Goal: Entertainment & Leisure: Consume media (video, audio)

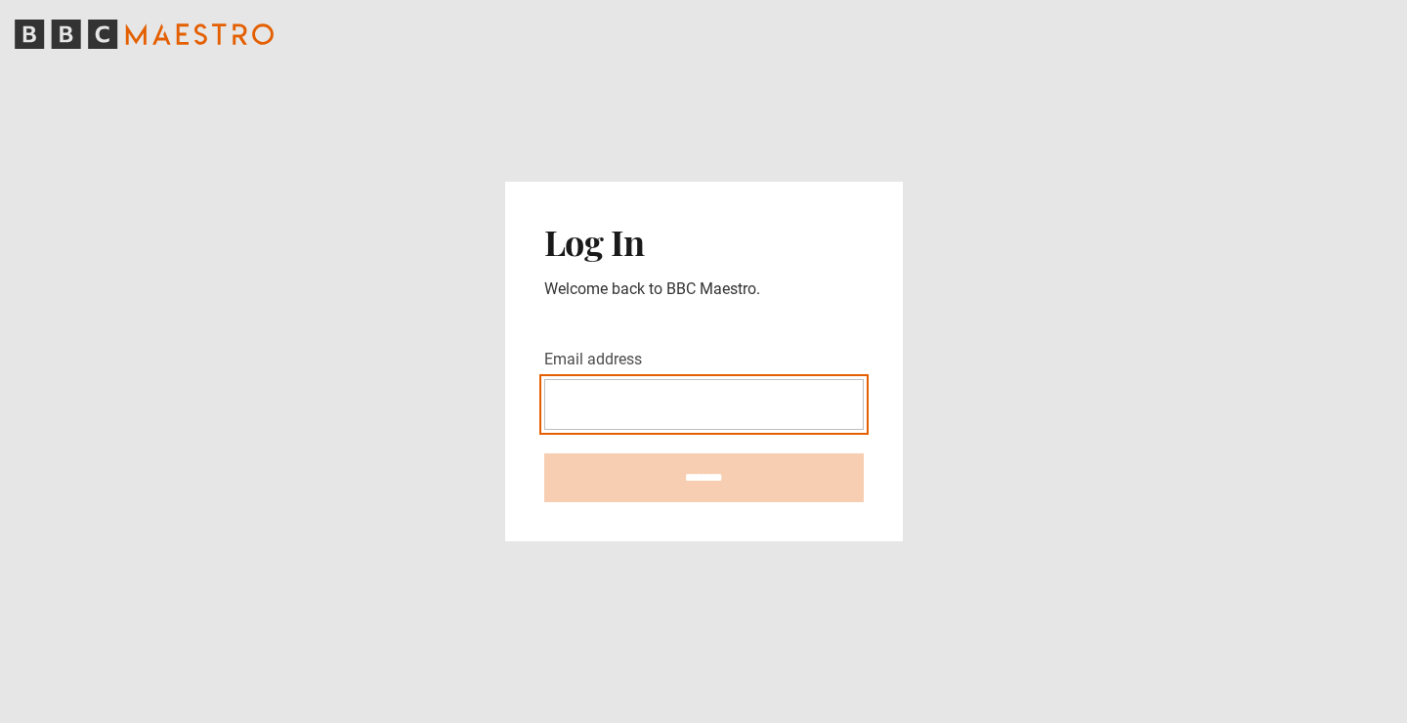
type input "**********"
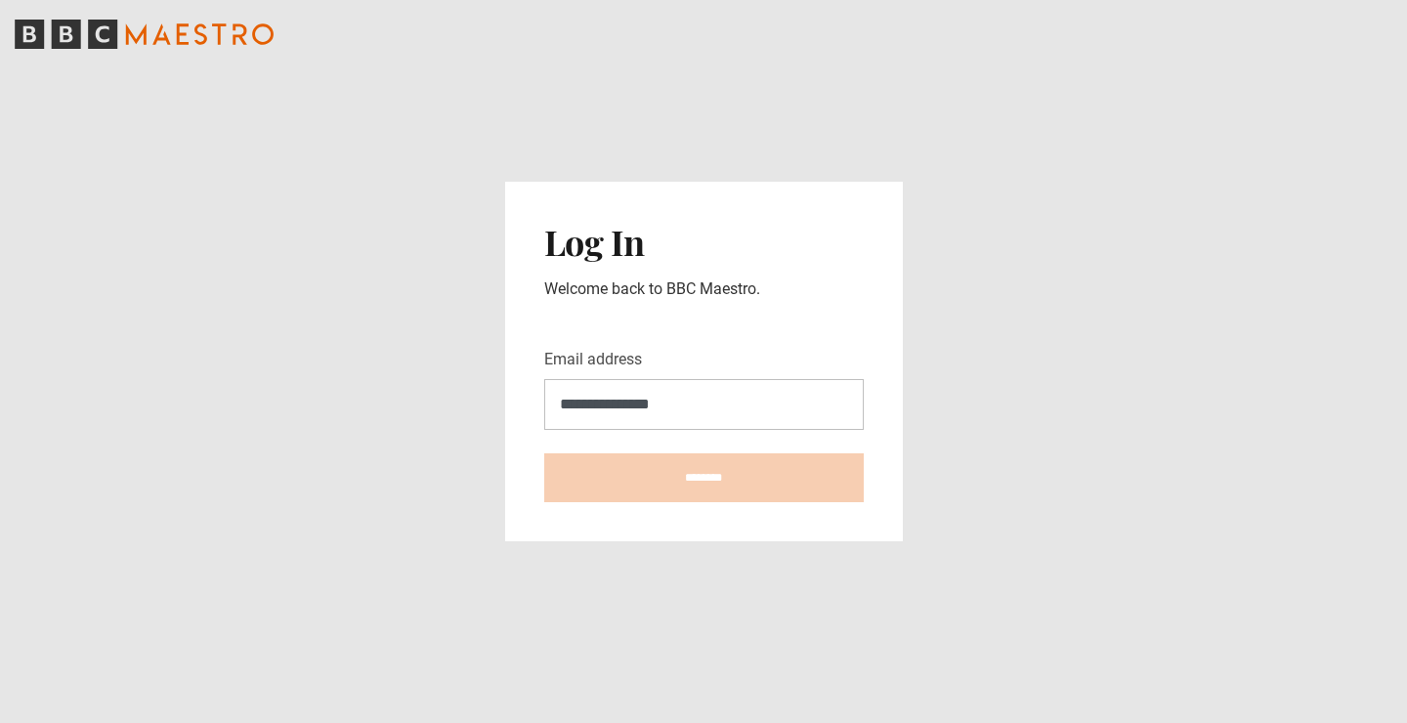
click at [704, 478] on input "********" at bounding box center [704, 478] width 320 height 49
type input "**********"
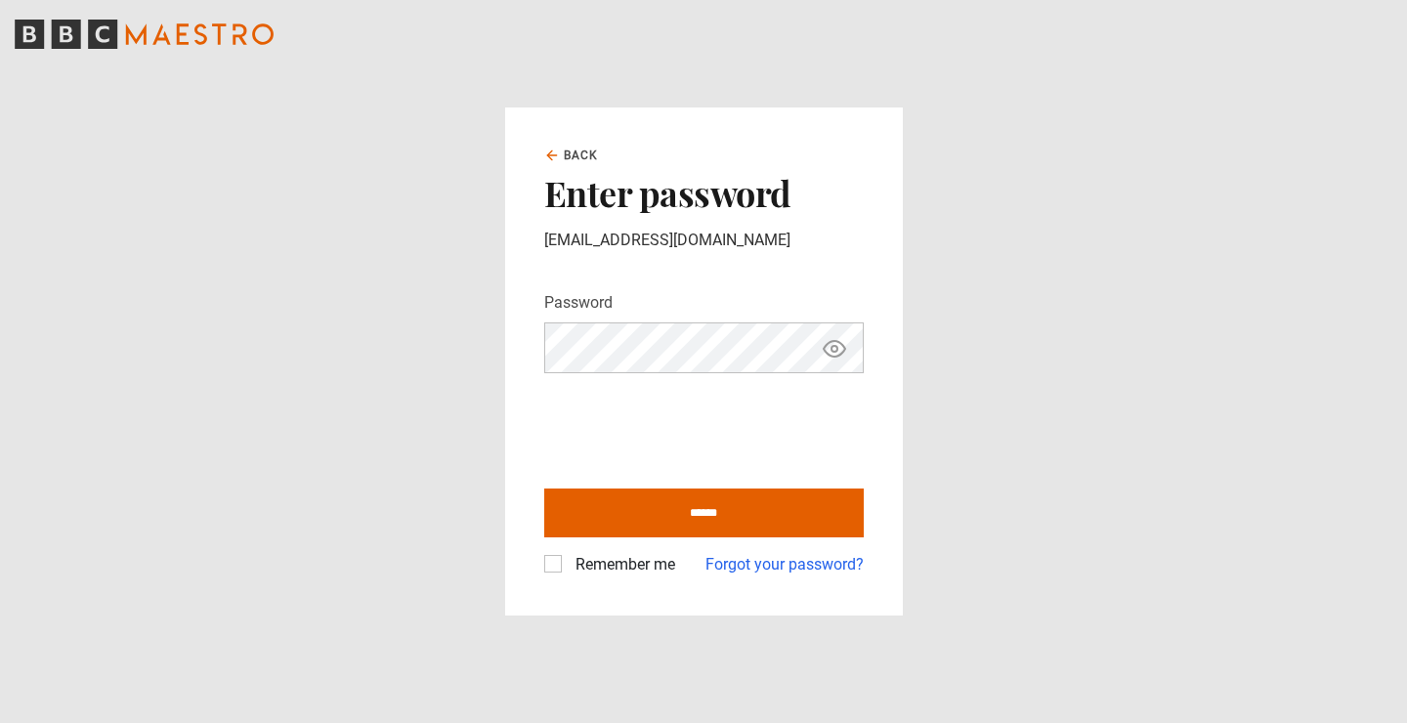
click at [568, 563] on label "Remember me" at bounding box center [622, 564] width 108 height 23
click at [657, 525] on input "******" at bounding box center [704, 513] width 320 height 49
type input "**********"
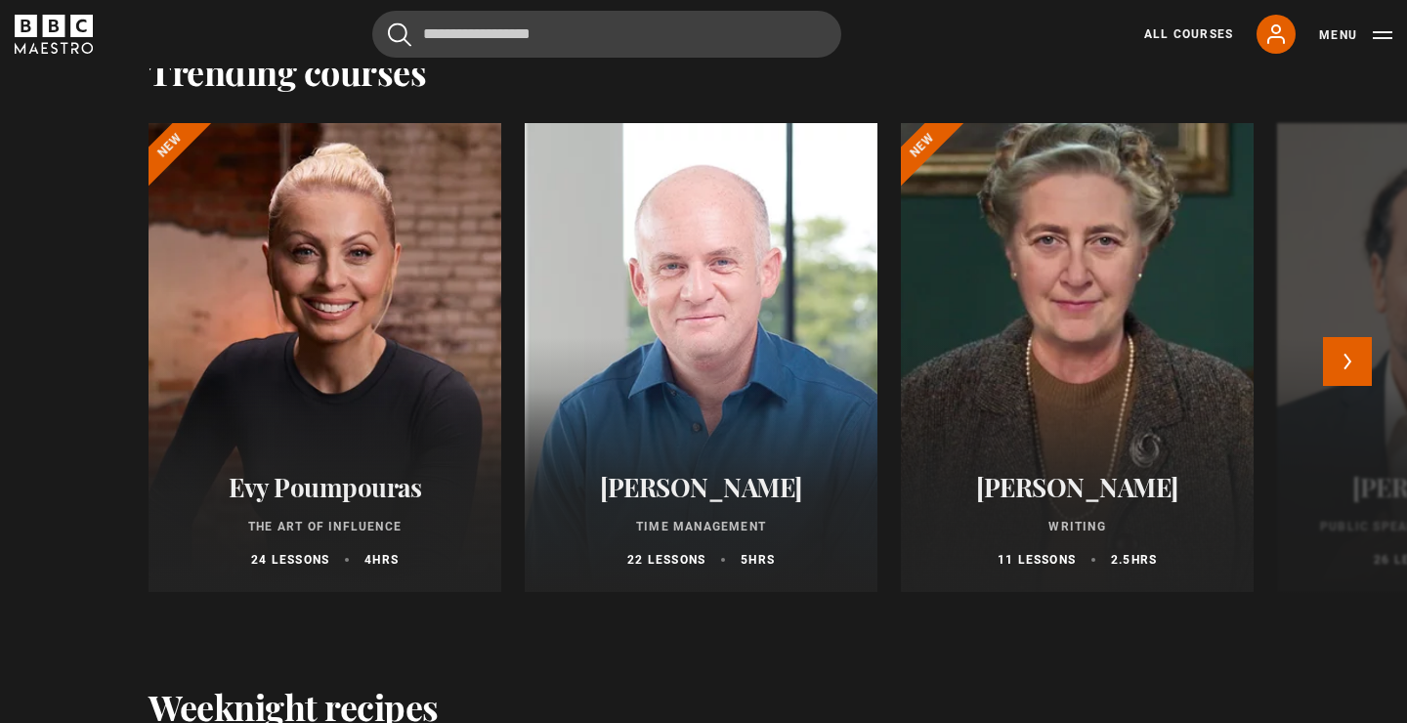
scroll to position [1827, 0]
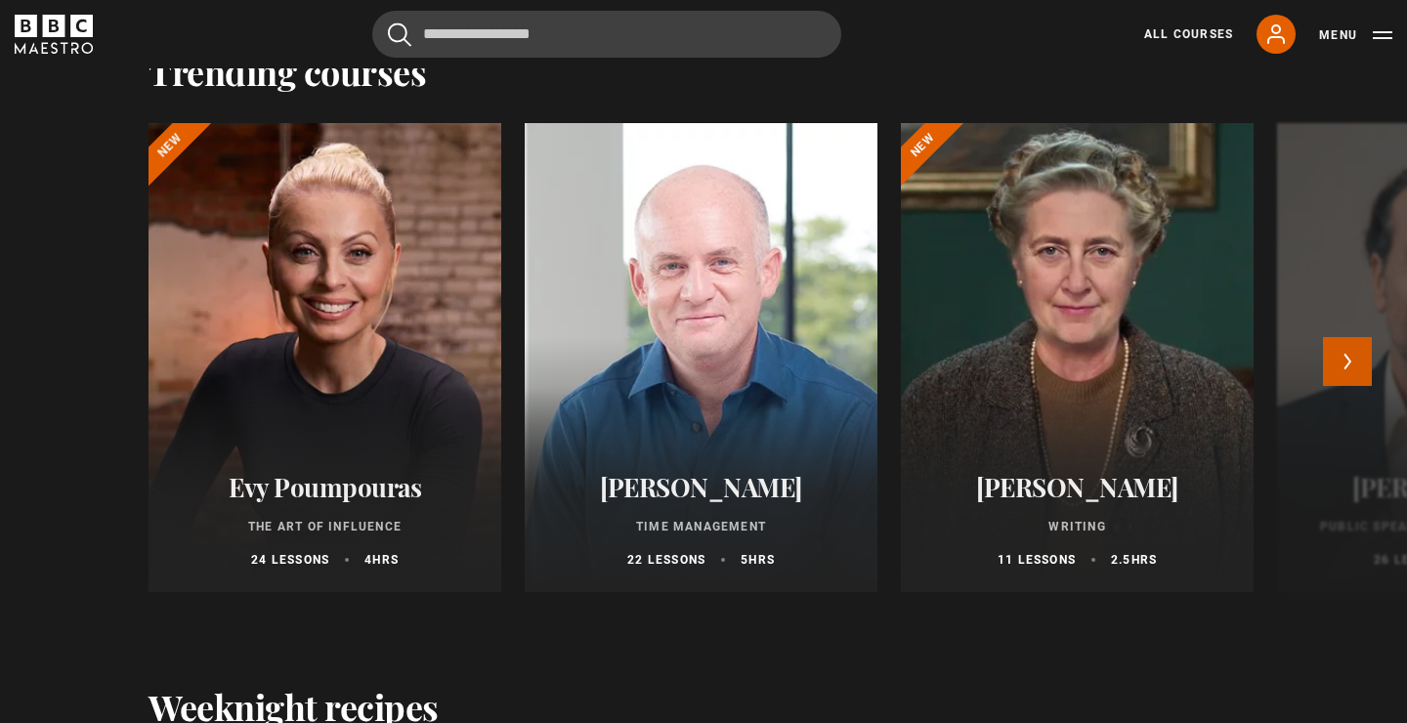
click at [1354, 358] on button "Next" at bounding box center [1347, 361] width 49 height 49
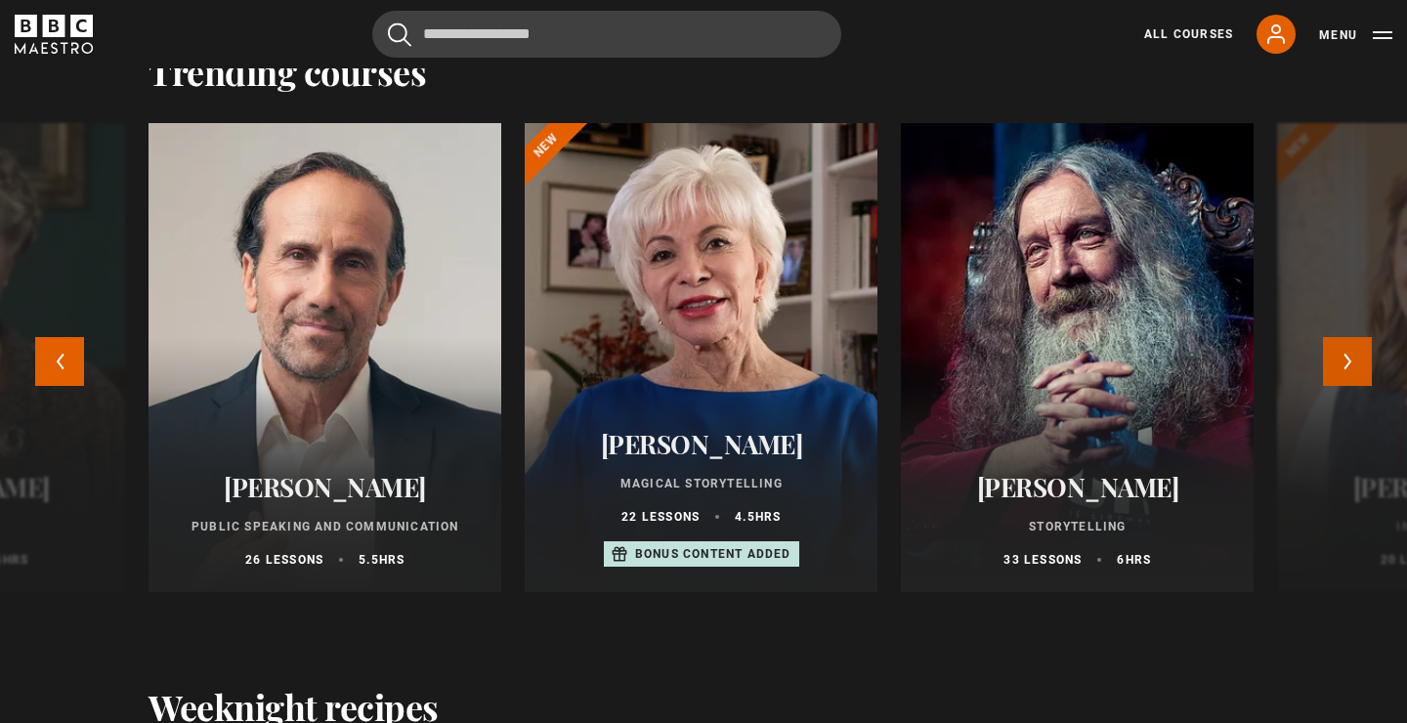
click at [1352, 366] on button "Next" at bounding box center [1347, 361] width 49 height 49
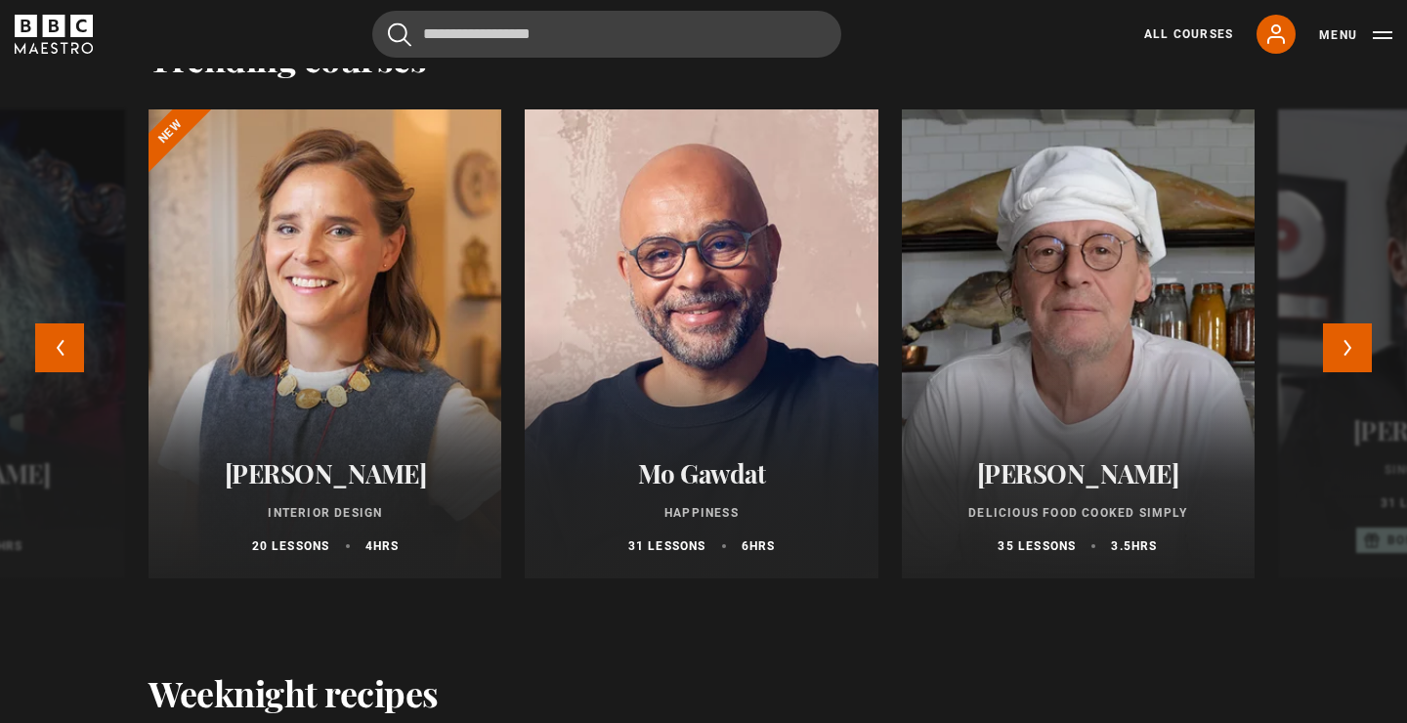
scroll to position [1838, 0]
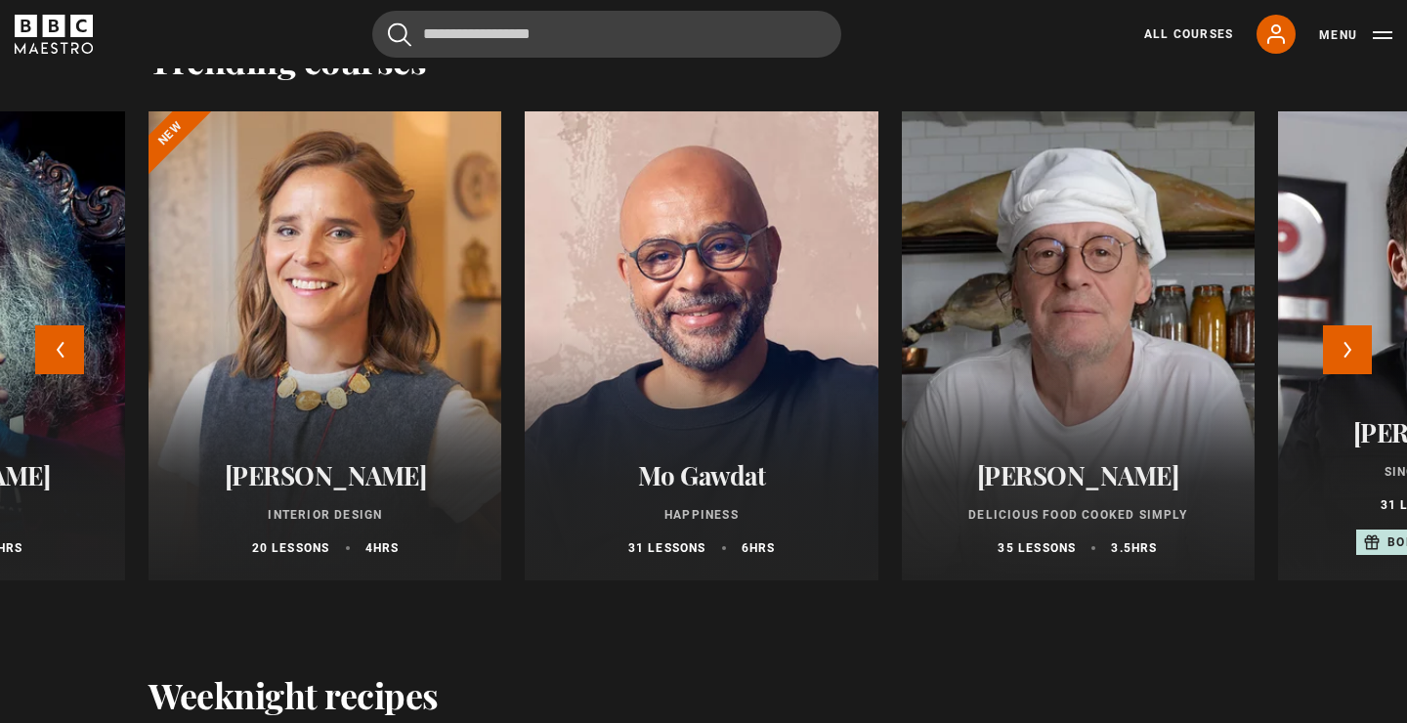
click at [692, 506] on p "Happiness" at bounding box center [701, 515] width 306 height 18
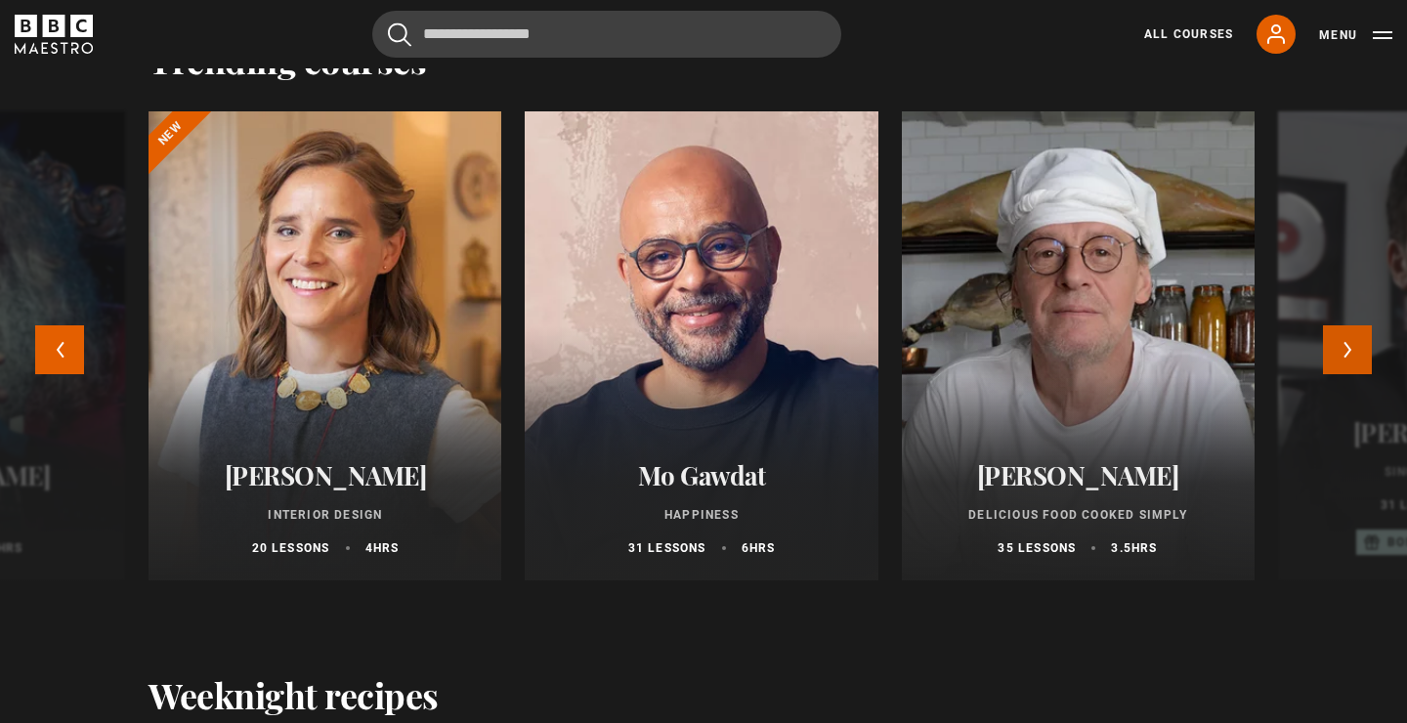
click at [1355, 363] on button "Next" at bounding box center [1347, 349] width 49 height 49
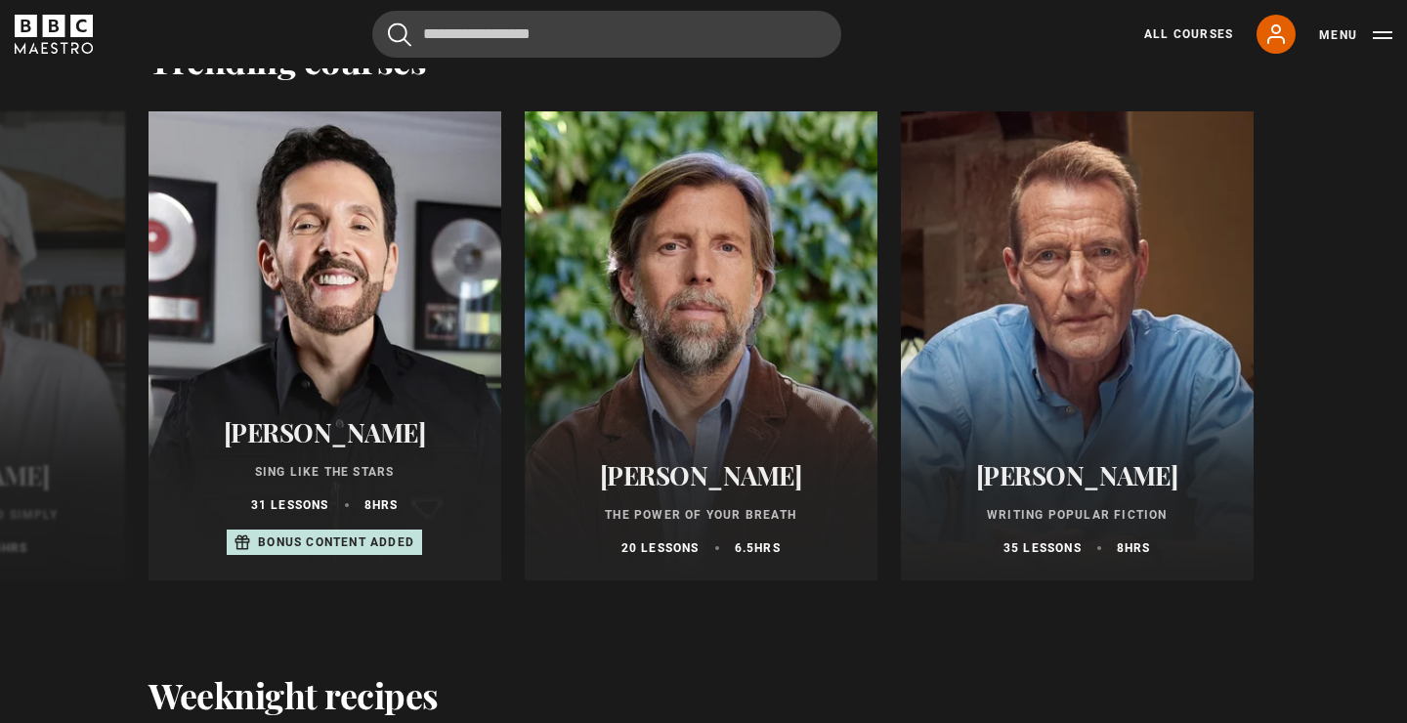
click at [1352, 353] on div "Evy Poumpouras The Art of Influence 24 lessons 4 hrs New Oliver Burkeman Time M…" at bounding box center [703, 361] width 1407 height 500
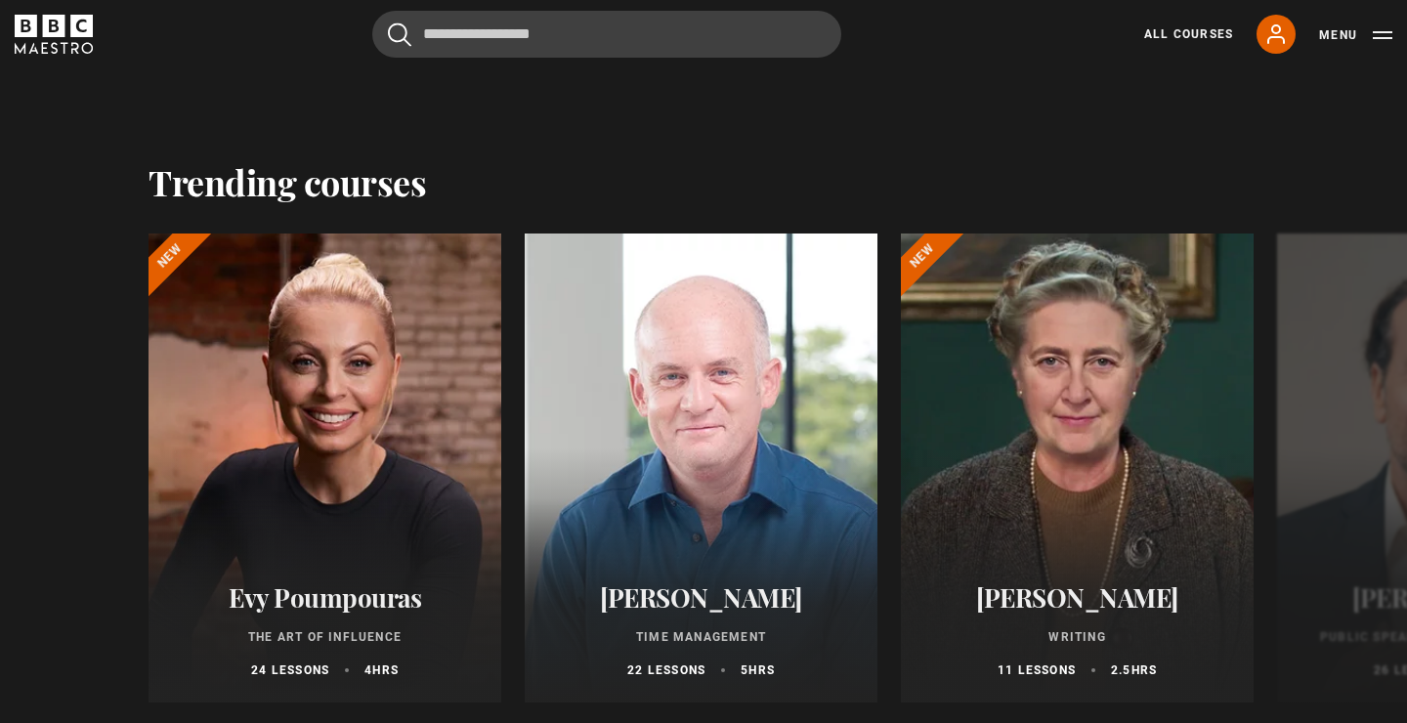
scroll to position [1725, 0]
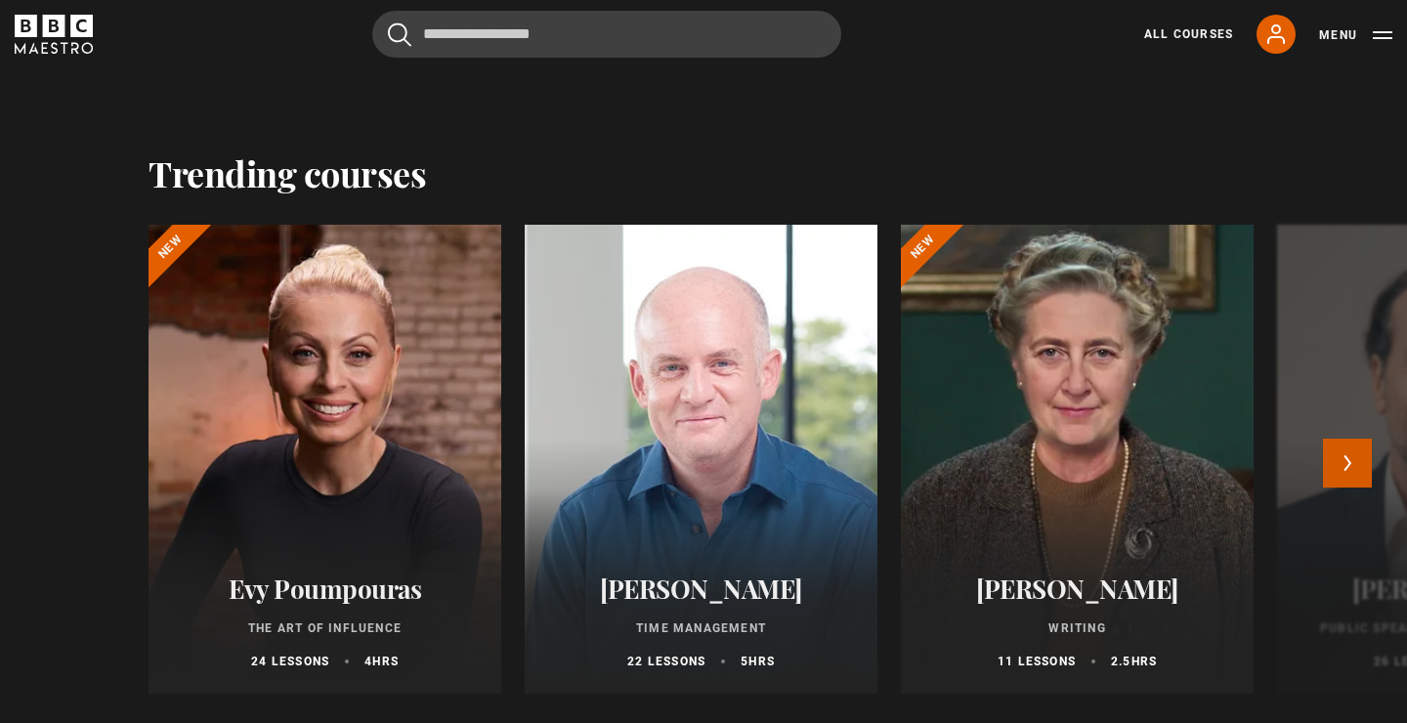
click at [1337, 475] on button "Next" at bounding box center [1347, 463] width 49 height 49
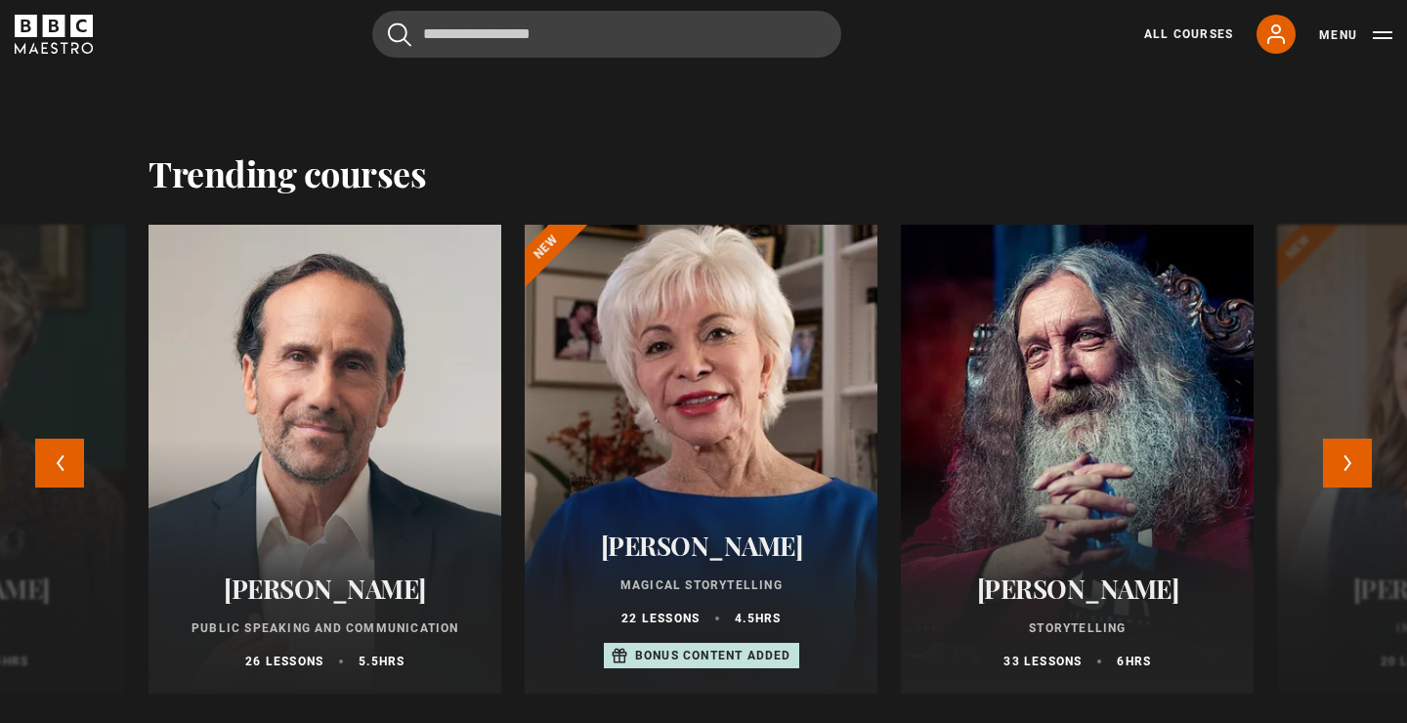
click at [689, 482] on div at bounding box center [701, 459] width 388 height 516
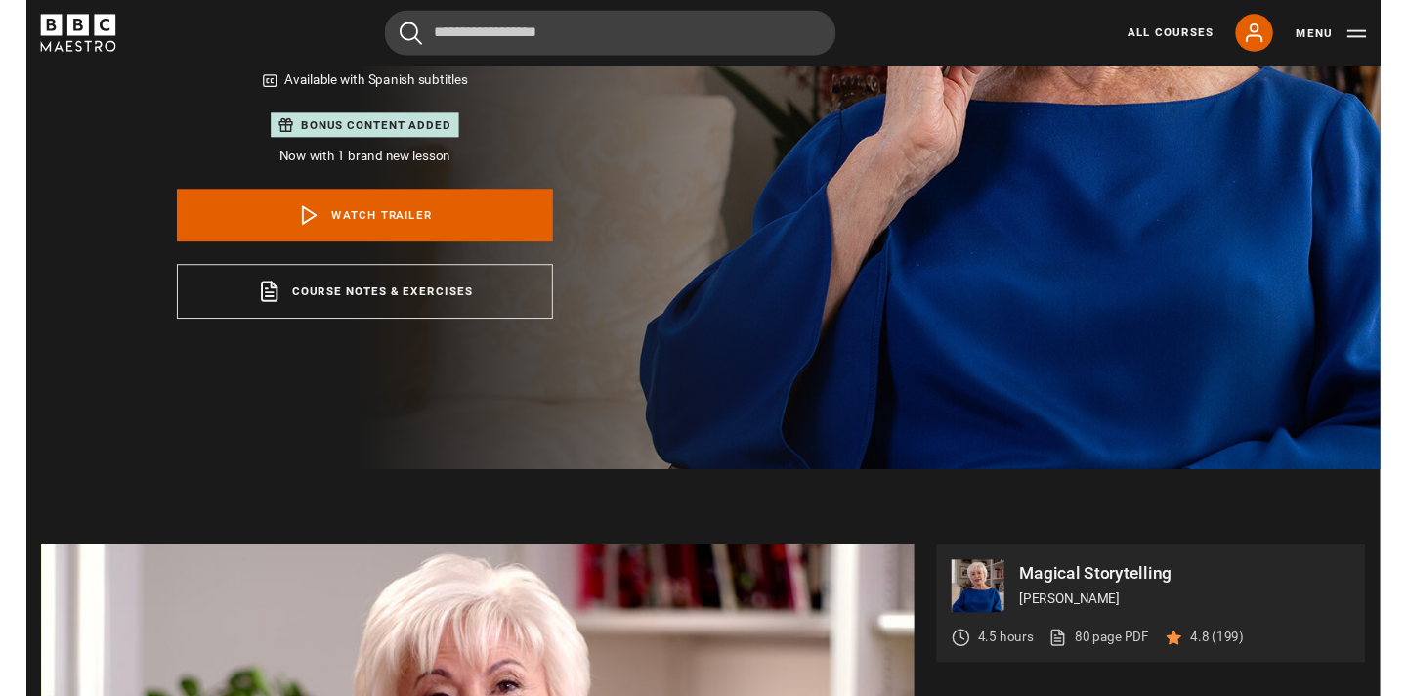
scroll to position [470, 0]
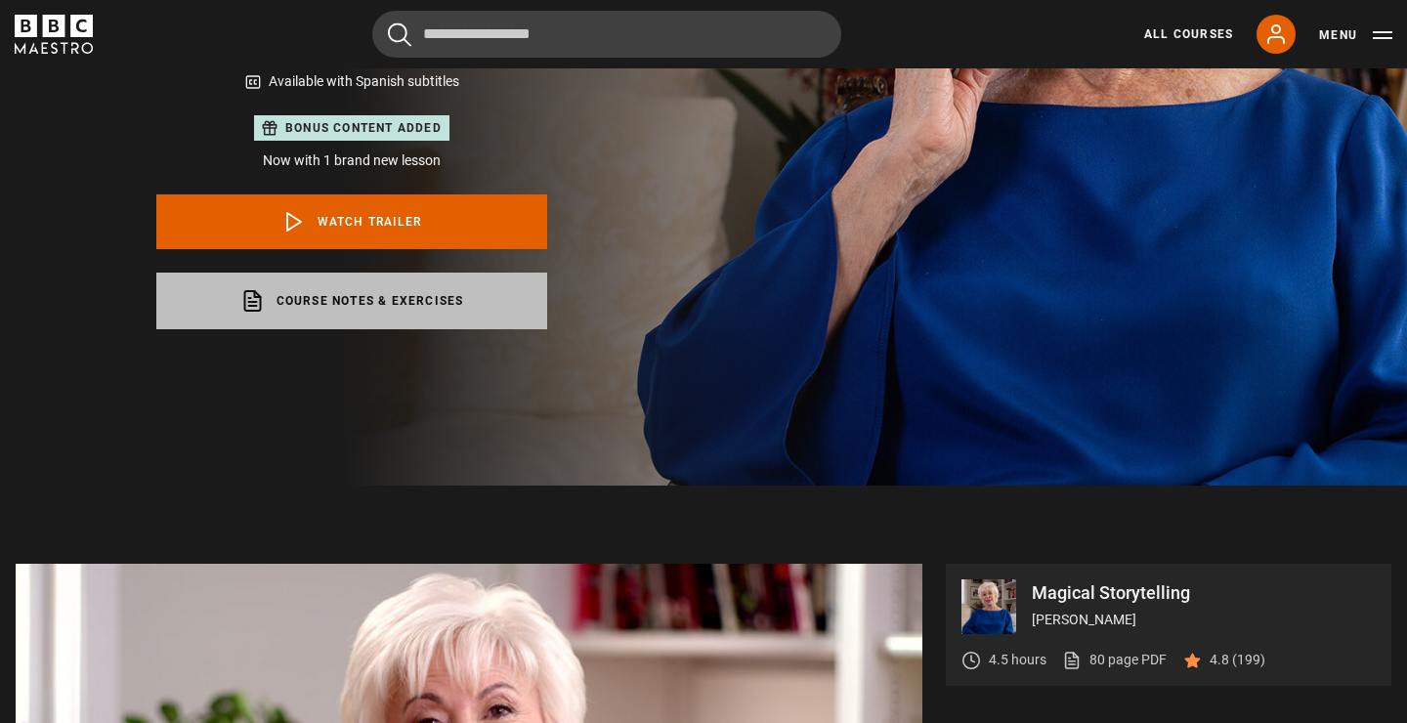
click at [413, 303] on link "Course notes & exercises opens in a new tab" at bounding box center [351, 301] width 391 height 57
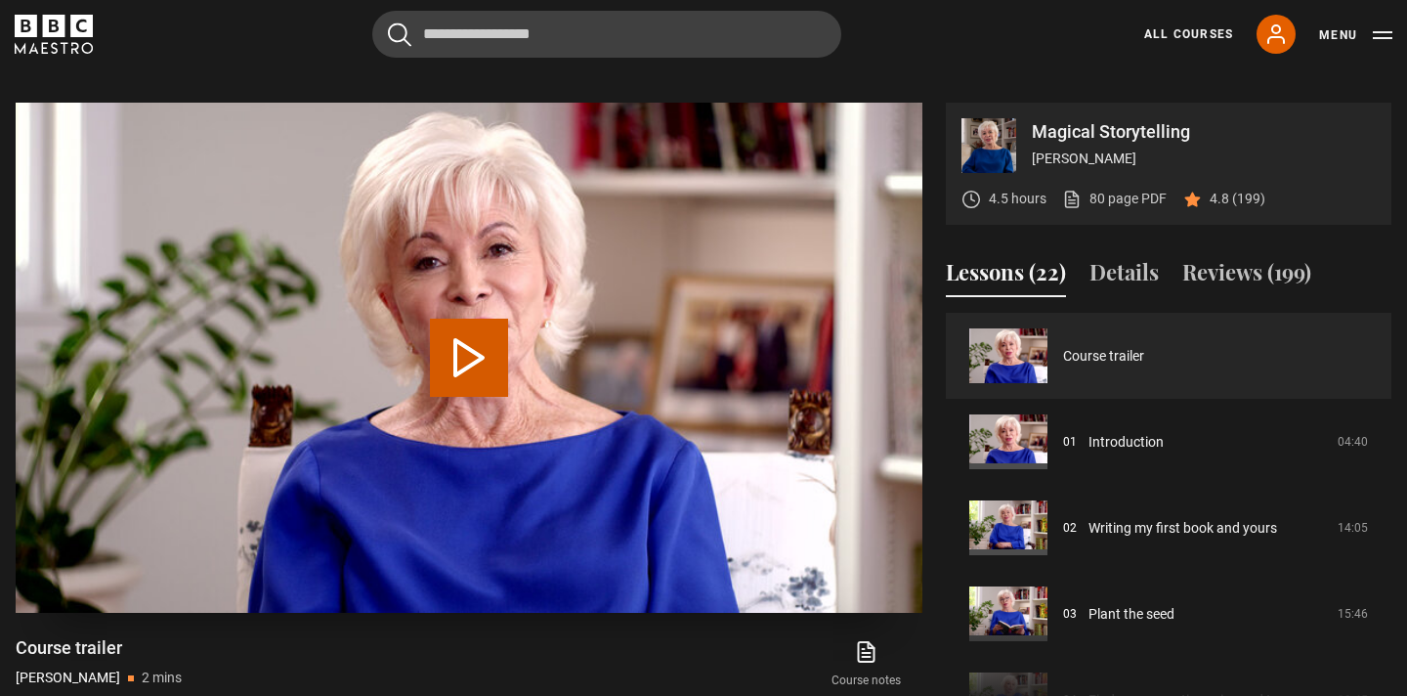
scroll to position [1111, 0]
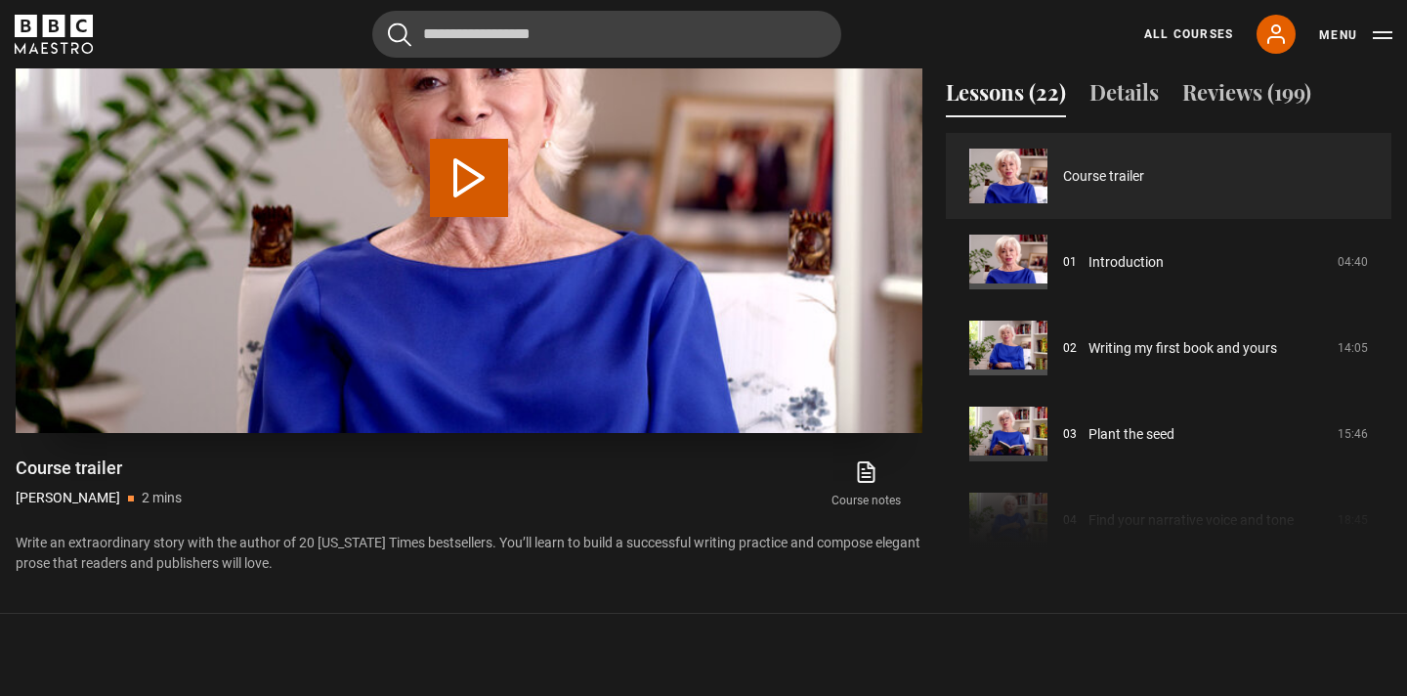
click at [469, 171] on button "Play Video" at bounding box center [469, 178] width 78 height 78
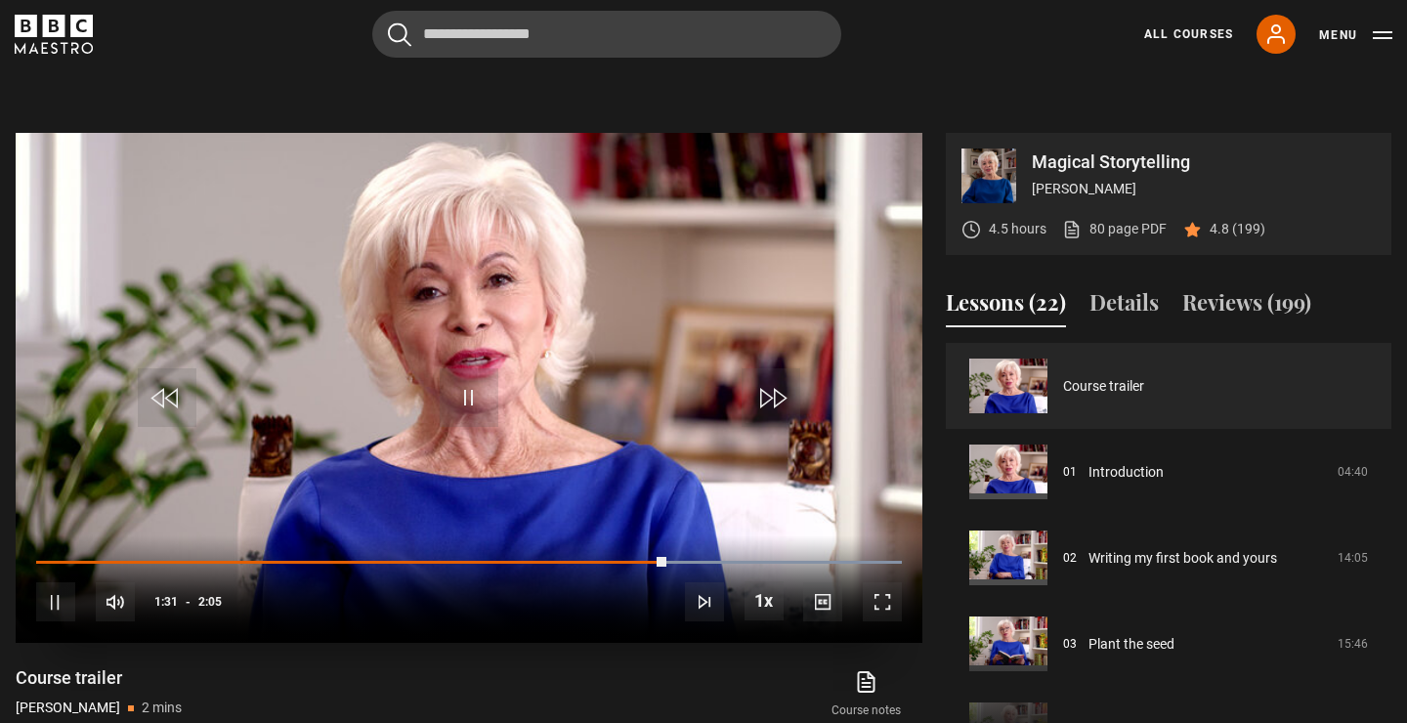
scroll to position [908, 0]
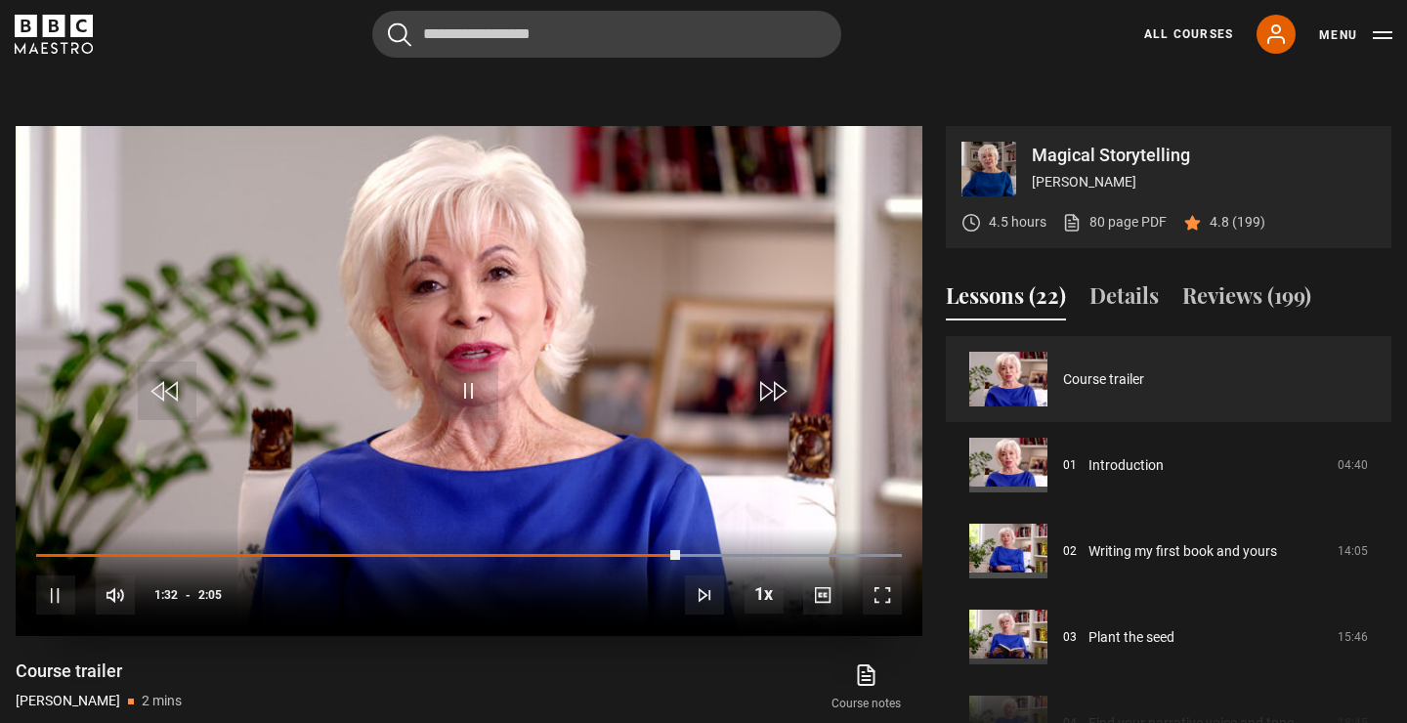
click at [877, 598] on span "Video Player" at bounding box center [882, 595] width 39 height 39
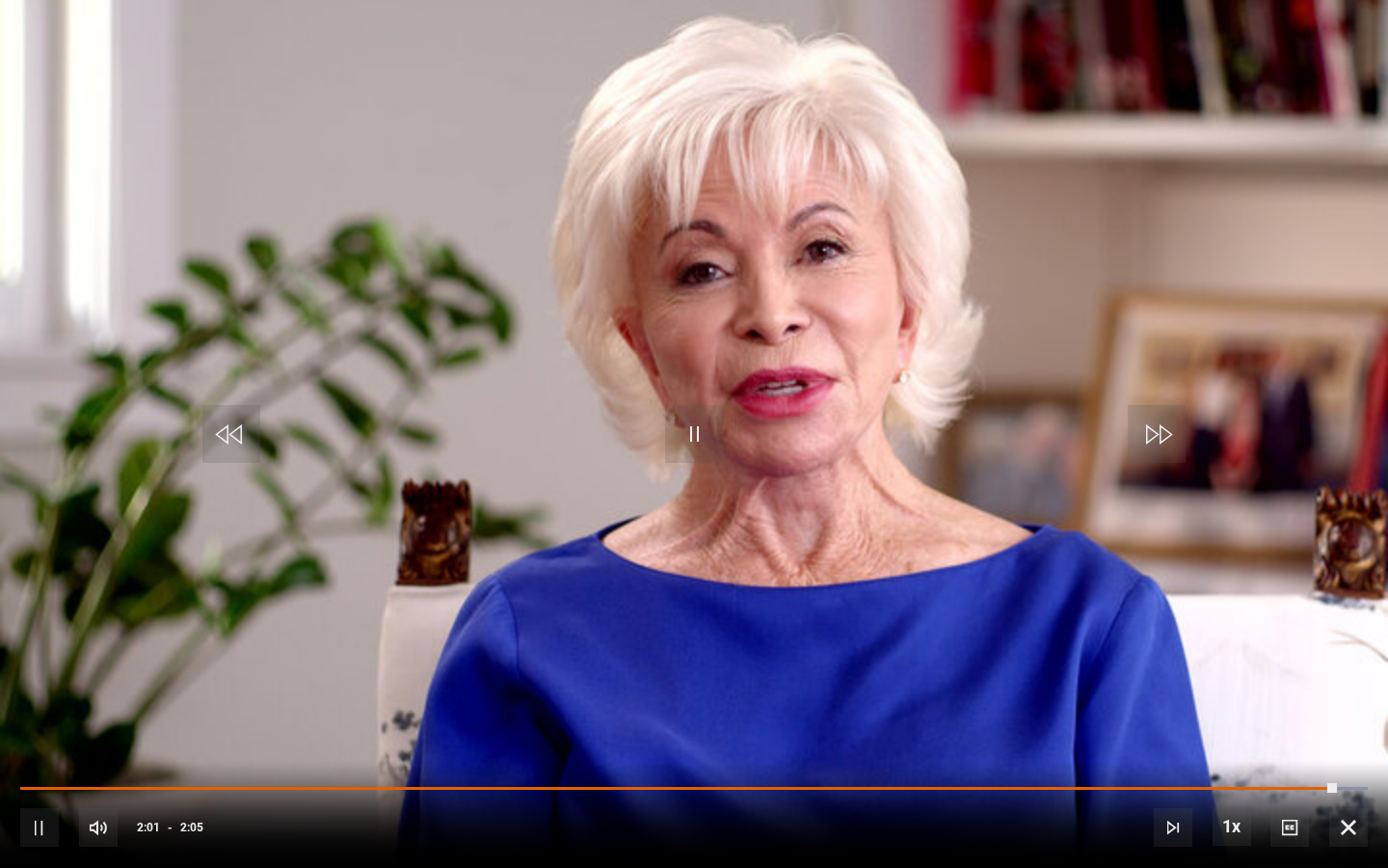
click at [1345, 712] on span "Video Player" at bounding box center [1349, 827] width 38 height 38
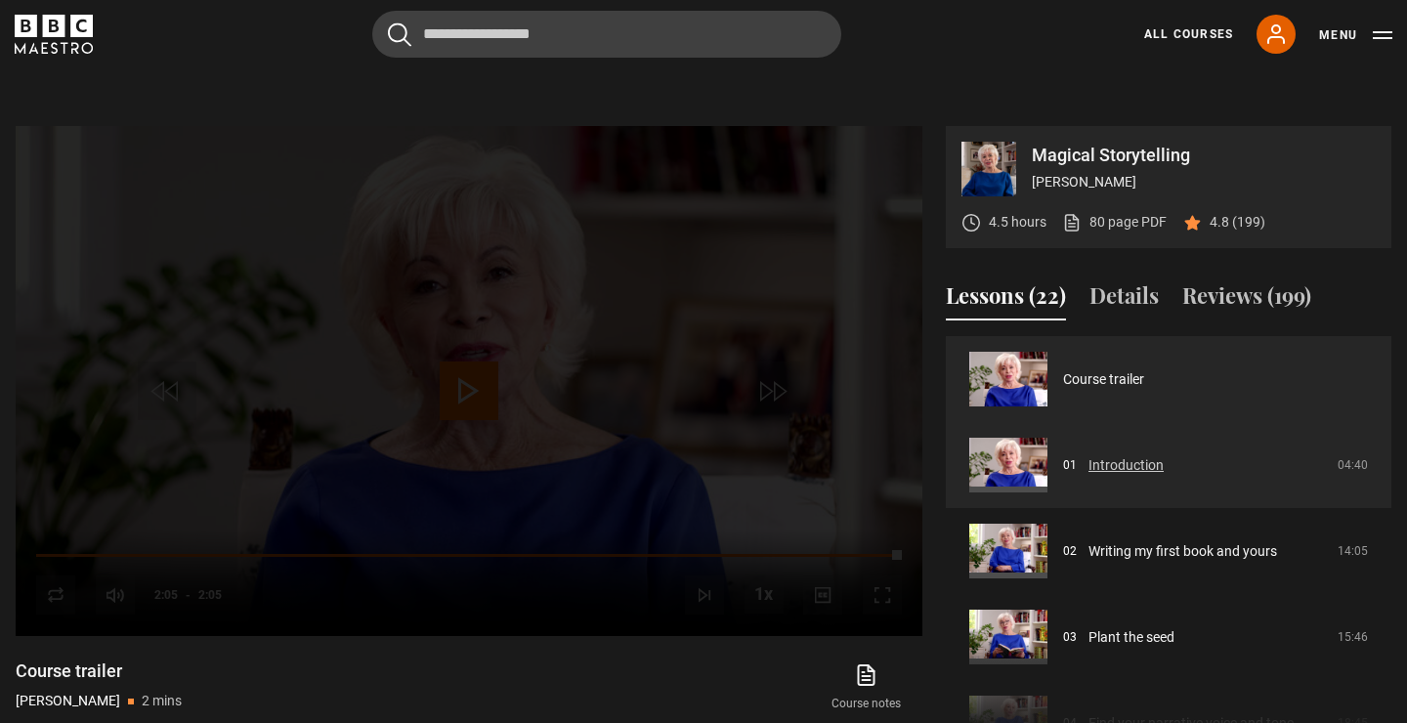
click at [1123, 455] on link "Introduction" at bounding box center [1126, 465] width 75 height 21
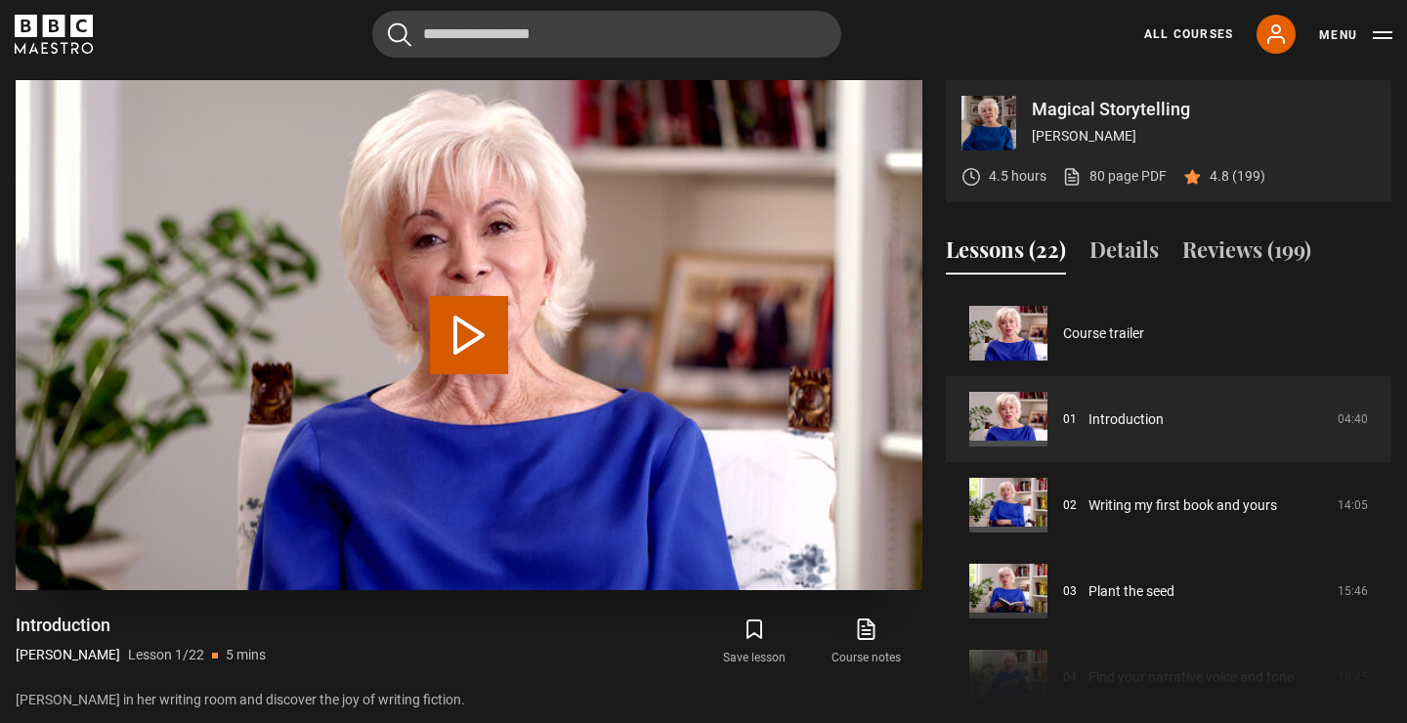
click at [470, 326] on button "Play Lesson Introduction" at bounding box center [469, 335] width 78 height 78
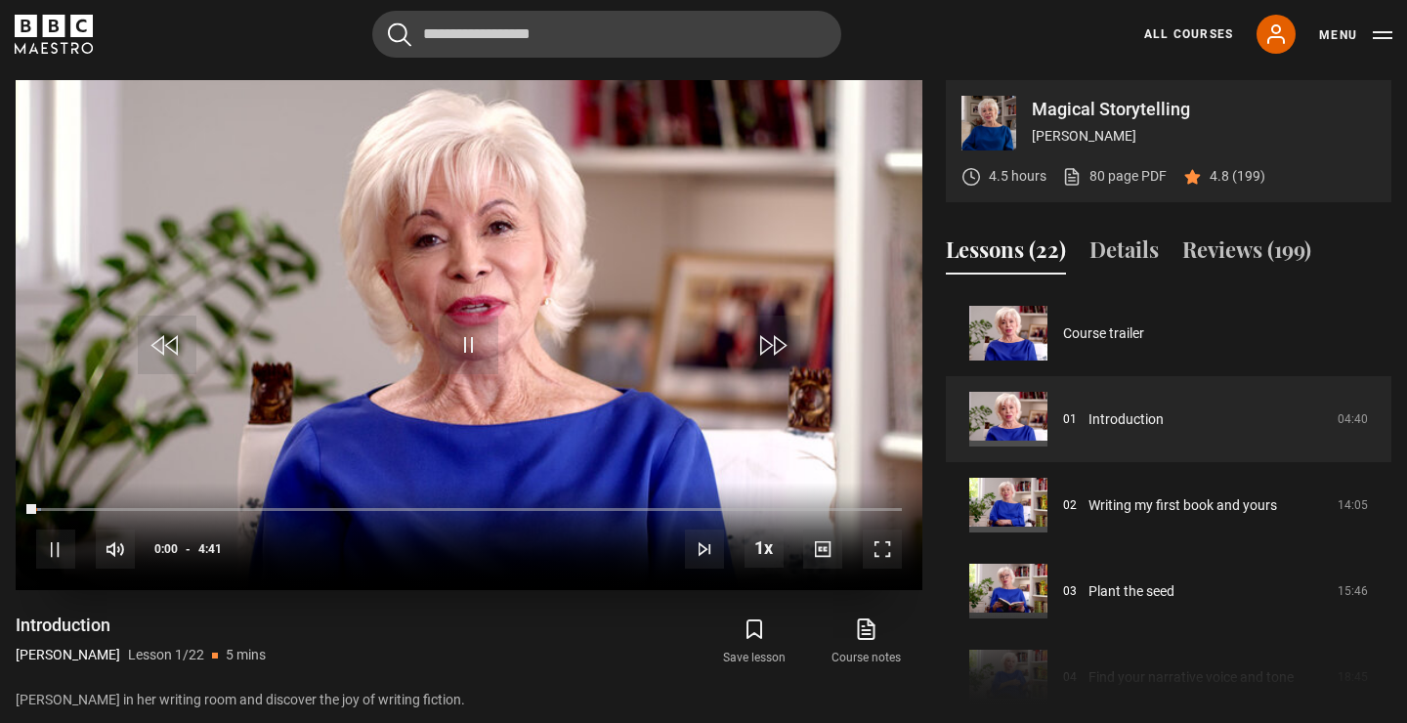
click at [882, 552] on span "Video Player" at bounding box center [882, 549] width 39 height 39
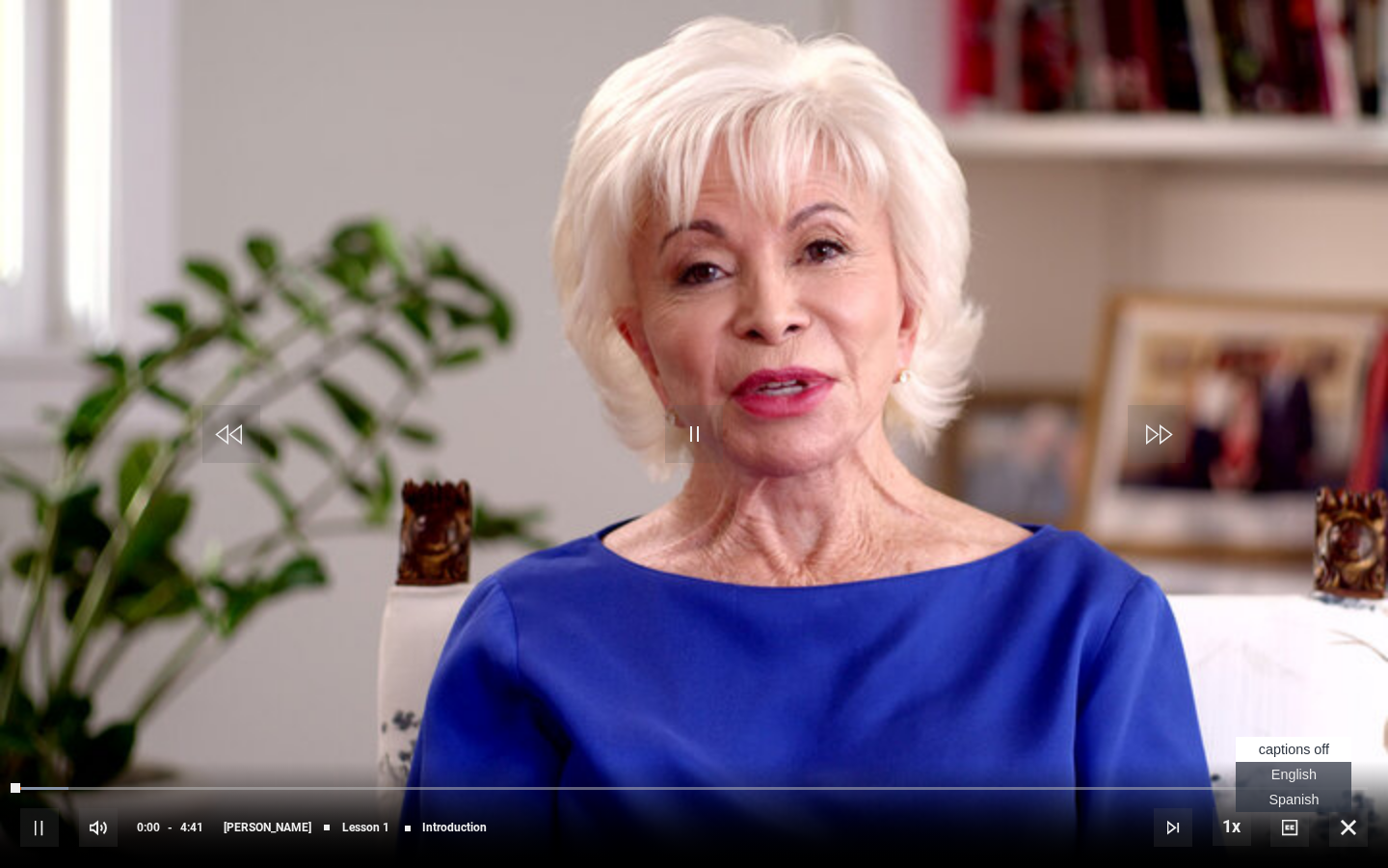
click at [1289, 712] on span "Video Player" at bounding box center [1289, 827] width 38 height 38
click at [1290, 712] on span "English Captions" at bounding box center [1294, 774] width 45 height 16
click at [1294, 712] on span "English Captions" at bounding box center [1294, 774] width 45 height 16
click at [855, 649] on video "Video Player" at bounding box center [694, 434] width 1388 height 868
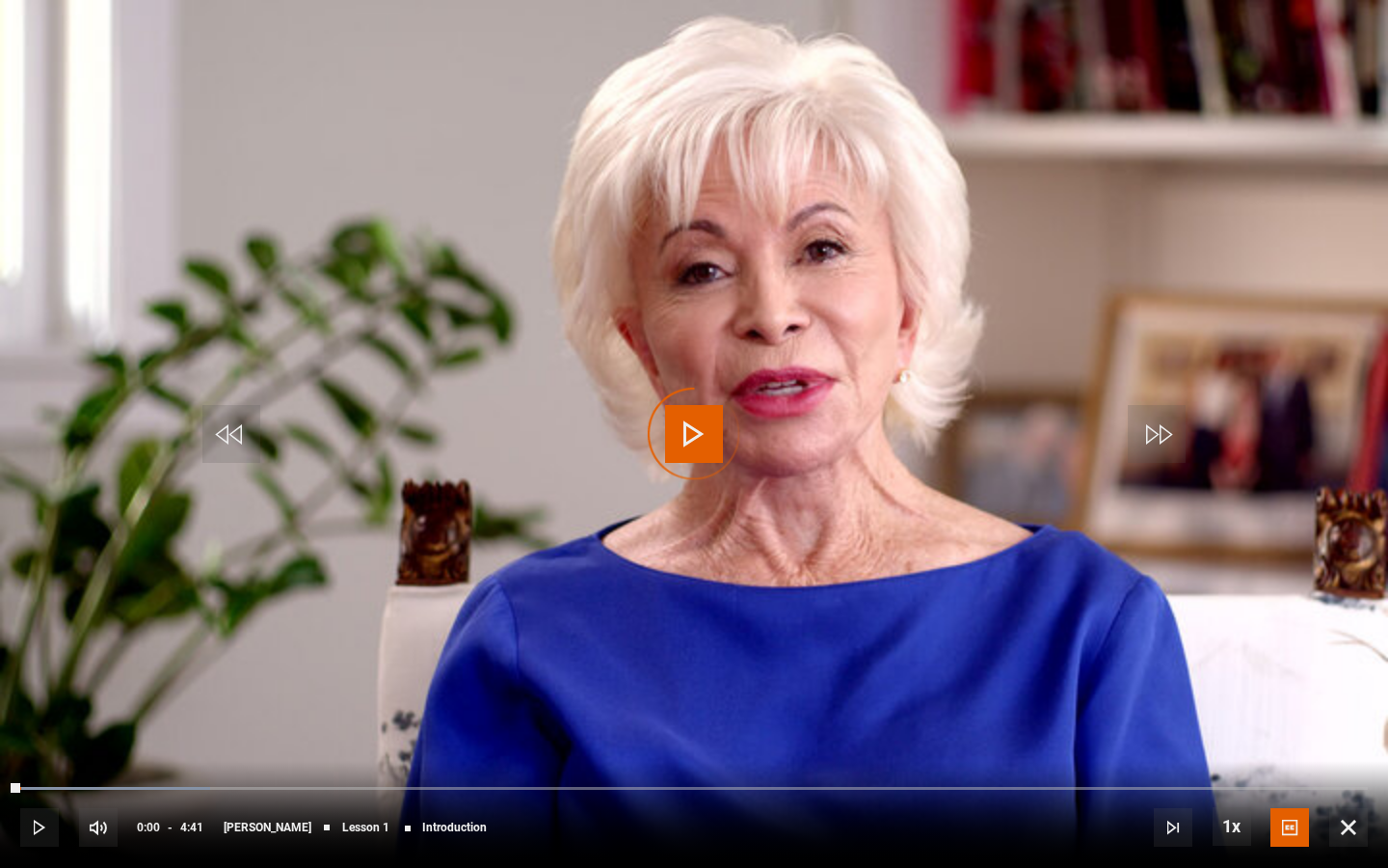
click at [855, 649] on video "Video Player" at bounding box center [694, 434] width 1388 height 868
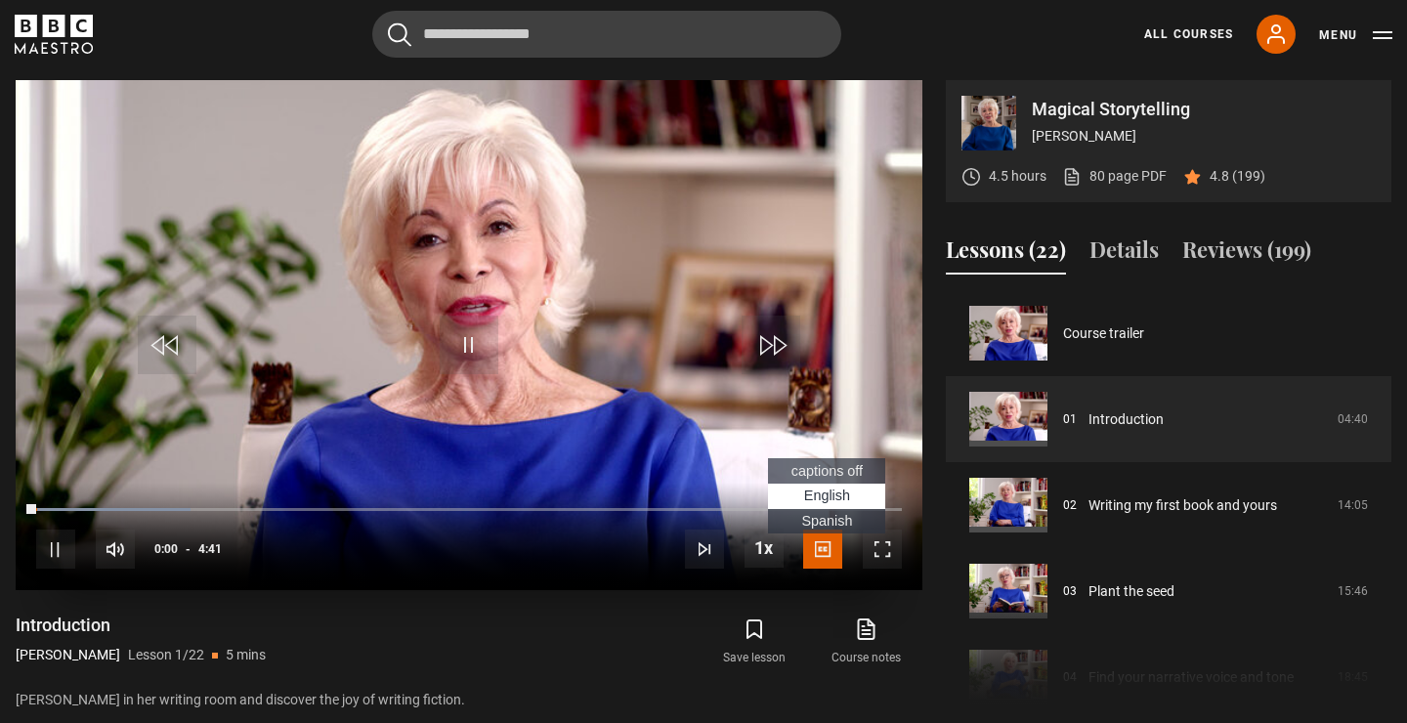
click at [832, 523] on span "Spanish Captions" at bounding box center [826, 521] width 51 height 16
click at [828, 560] on span "Video Player" at bounding box center [822, 549] width 39 height 39
click at [834, 467] on span "captions off" at bounding box center [827, 471] width 71 height 16
click at [828, 497] on span "English Captions" at bounding box center [827, 496] width 46 height 16
click at [255, 207] on video "Video Player" at bounding box center [469, 335] width 907 height 510
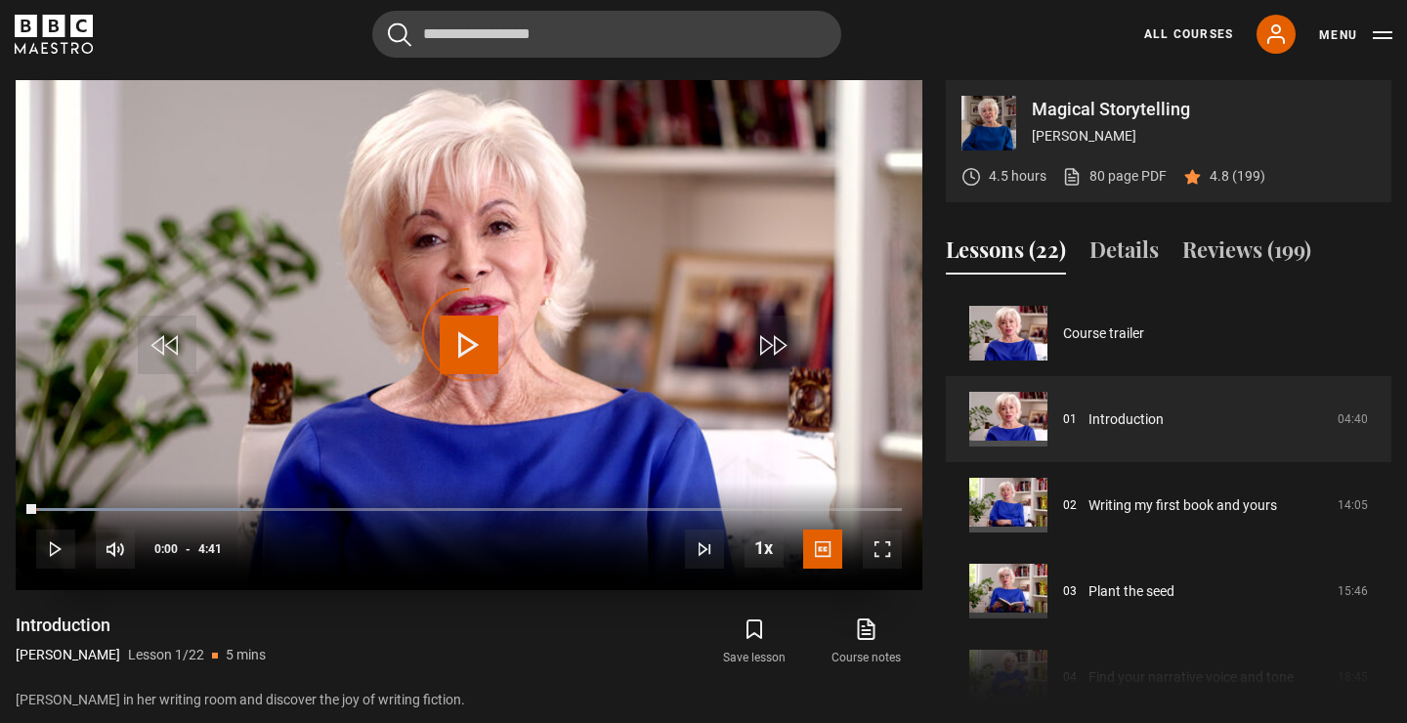
click at [255, 207] on video "Video Player" at bounding box center [469, 335] width 907 height 510
click at [880, 547] on span "Video Player" at bounding box center [882, 549] width 39 height 39
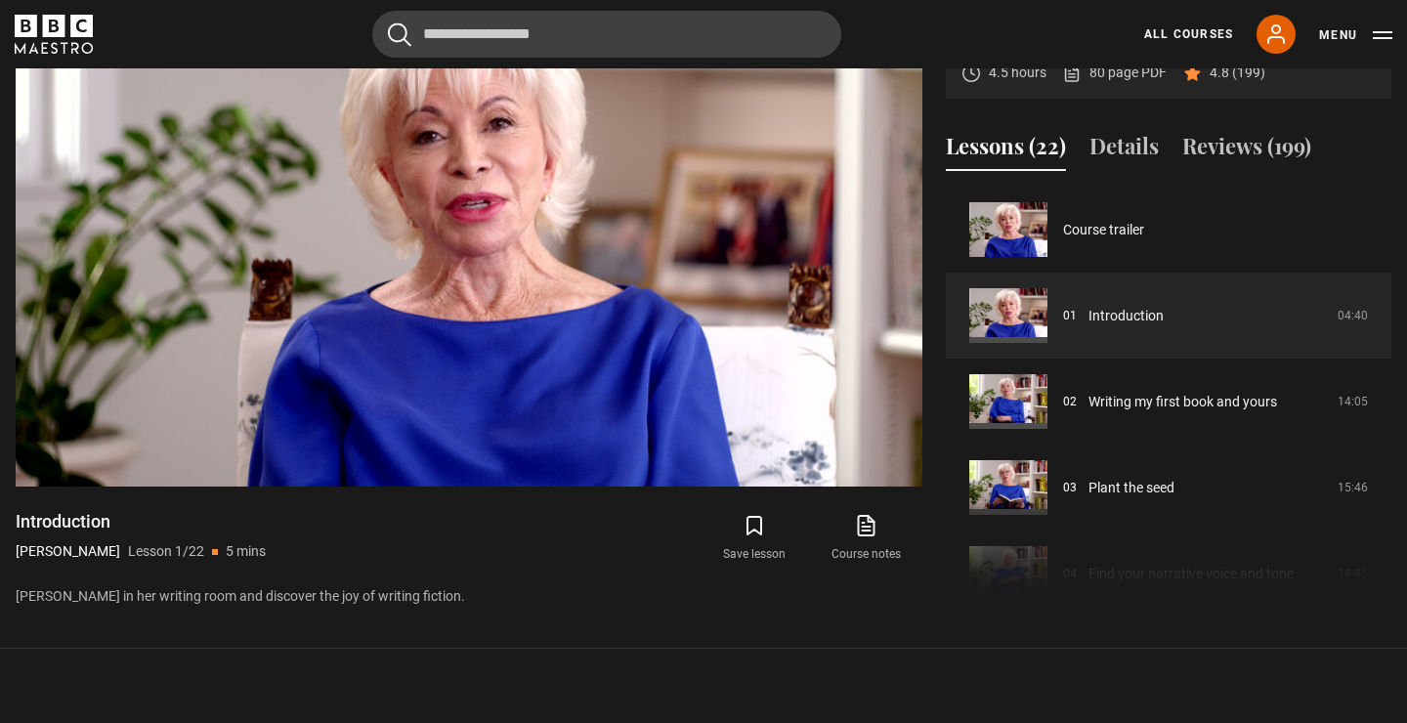
scroll to position [1033, 0]
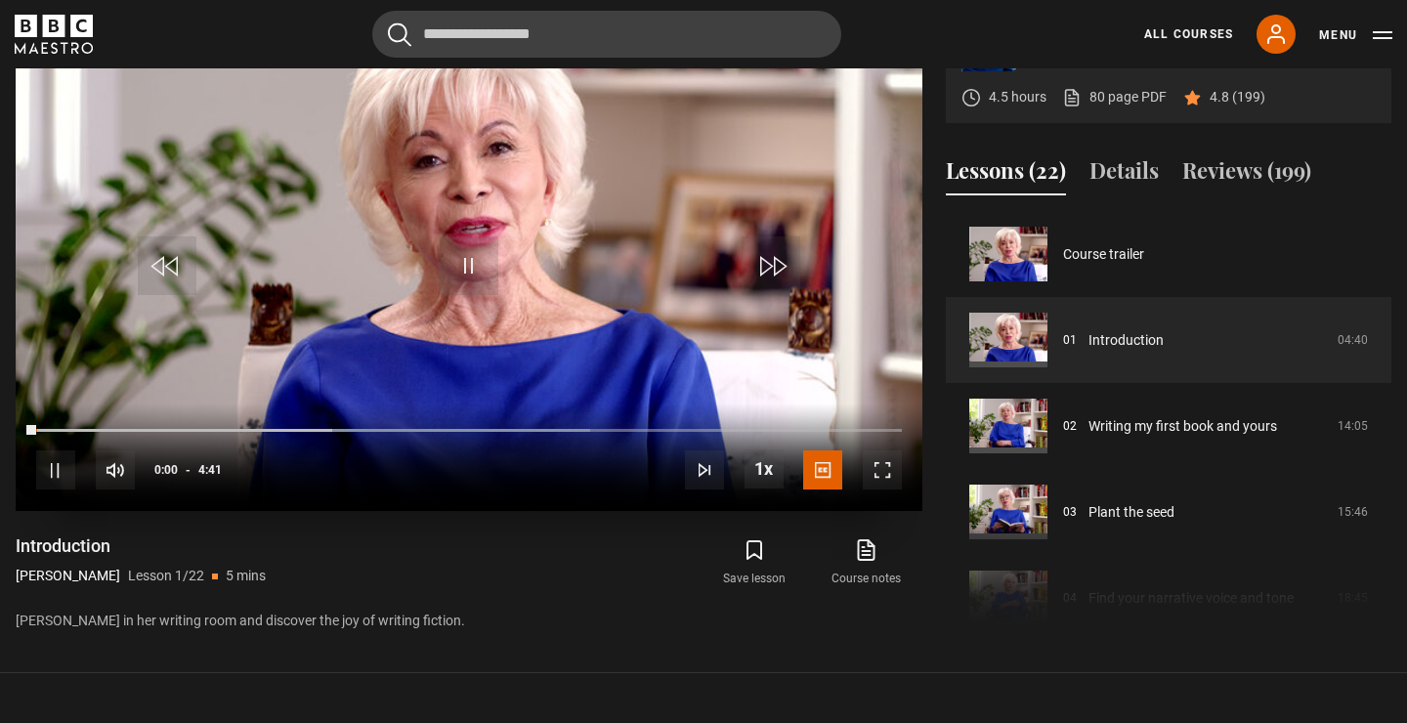
click at [888, 464] on span "Video Player" at bounding box center [882, 470] width 39 height 39
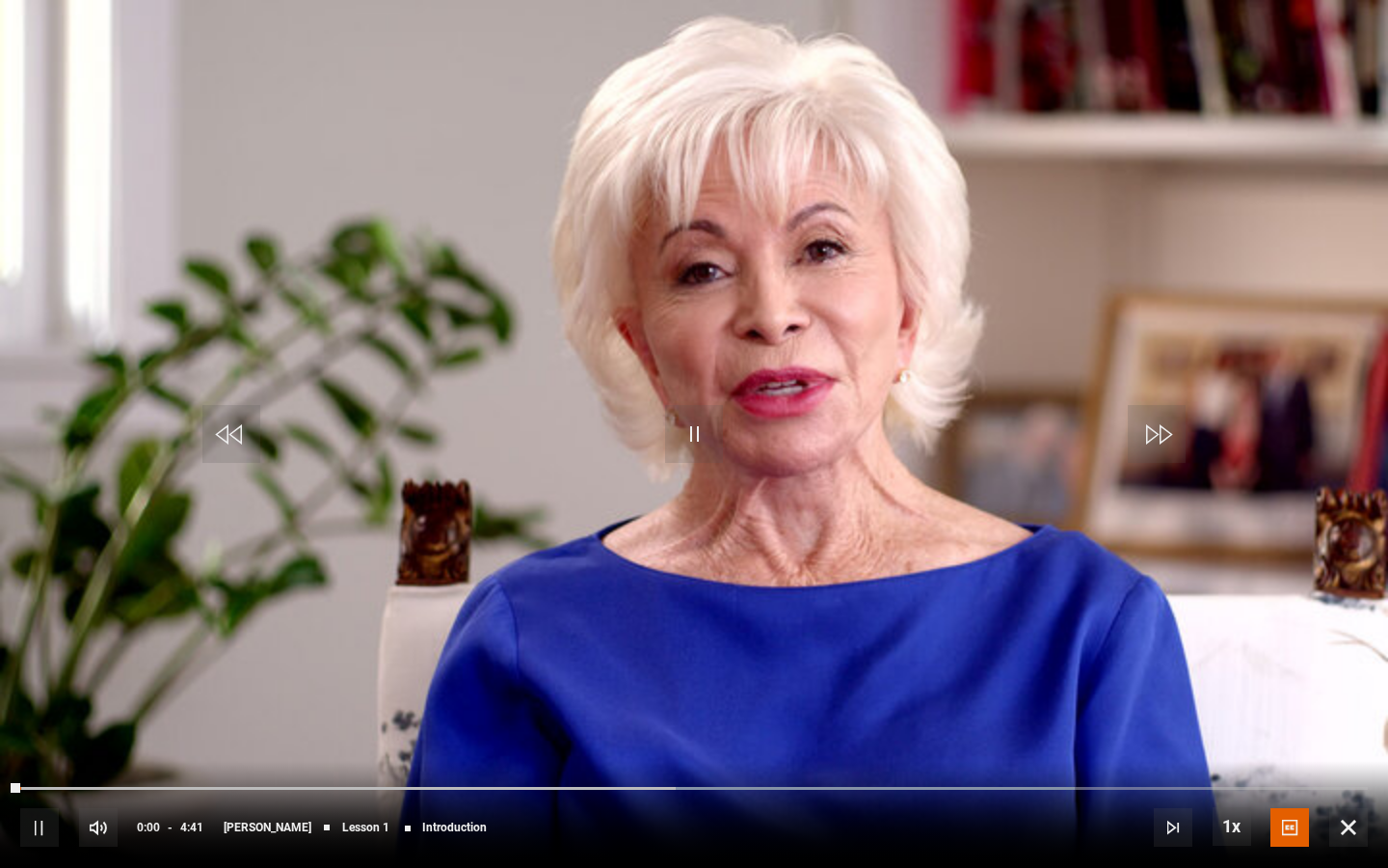
click at [10, 282] on video "Video Player" at bounding box center [694, 434] width 1388 height 868
click at [697, 431] on div "Video Player is loading." at bounding box center [694, 434] width 97 height 97
click at [694, 437] on div "Video Player is loading." at bounding box center [694, 434] width 97 height 97
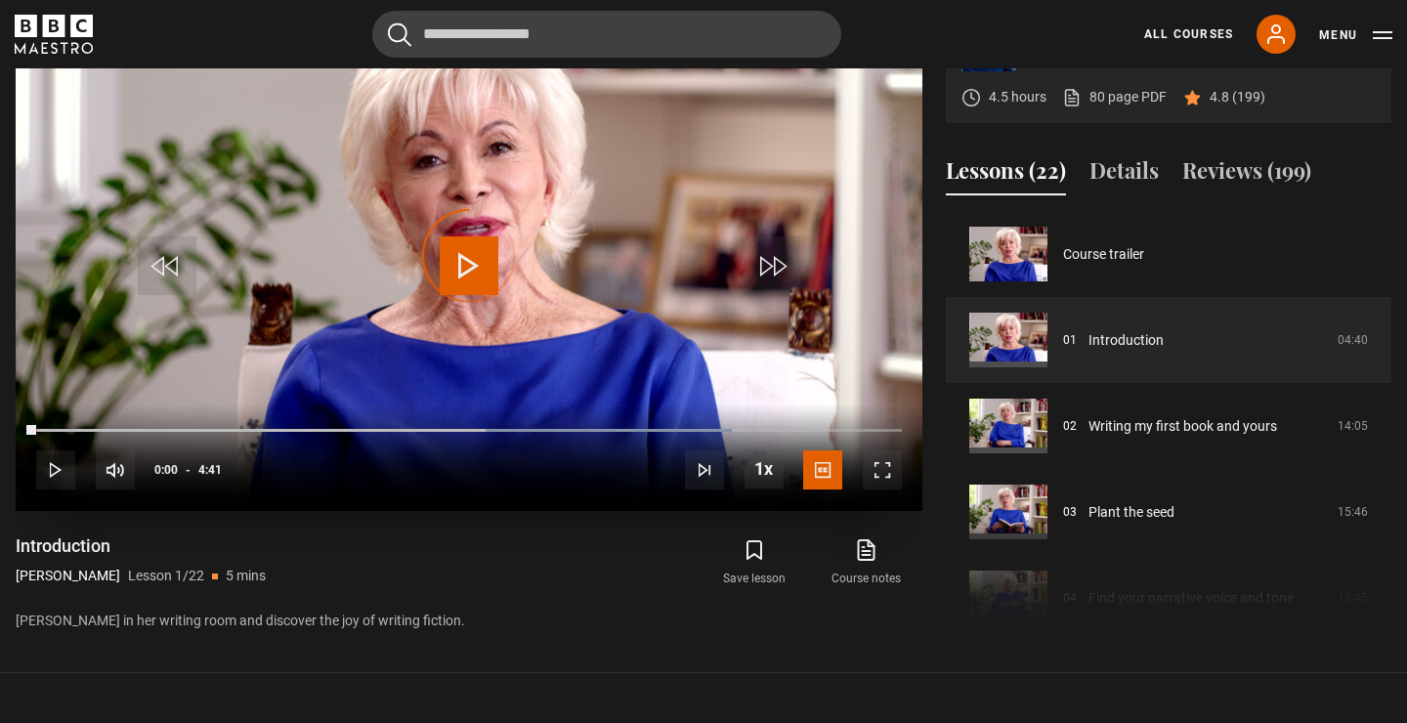
click at [453, 257] on div "Video Player is loading." at bounding box center [469, 256] width 98 height 98
click at [719, 428] on div "3:41" at bounding box center [720, 431] width 3 height 6
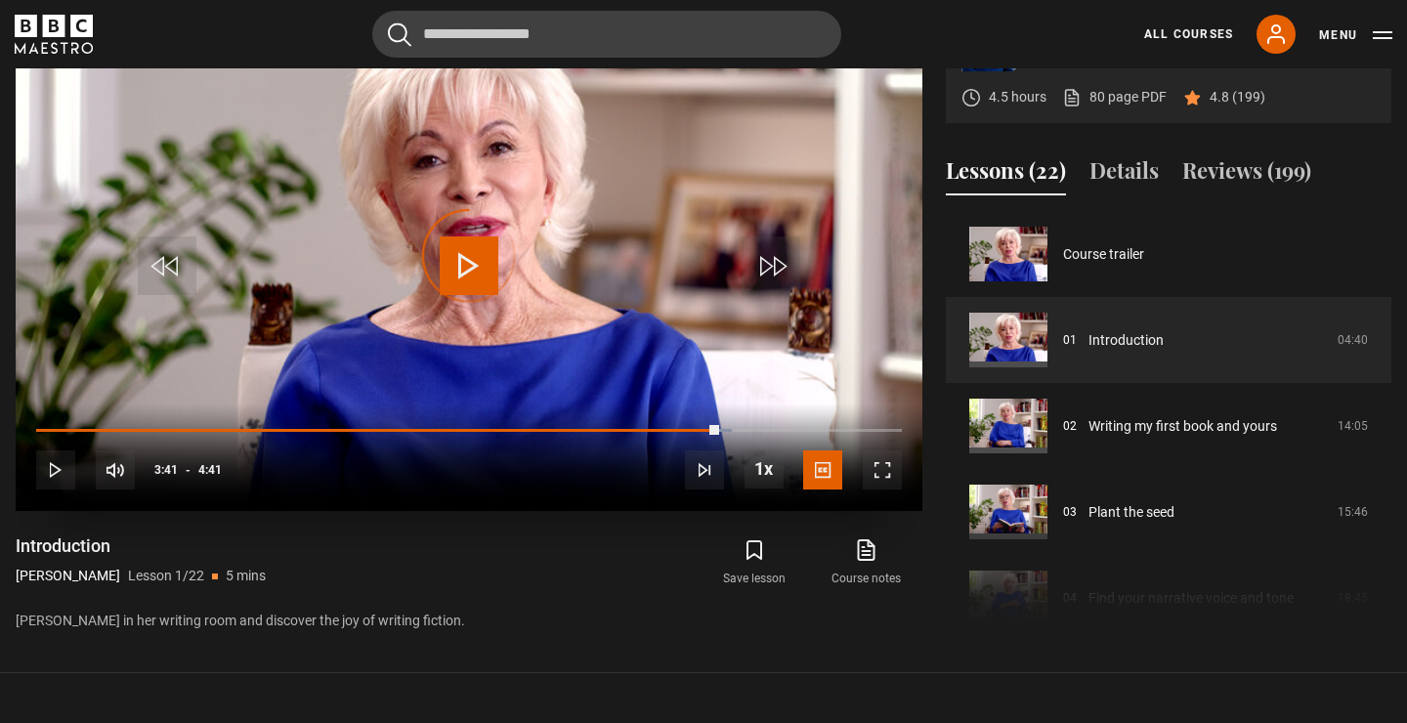
click at [63, 474] on span "Video Player" at bounding box center [55, 470] width 39 height 39
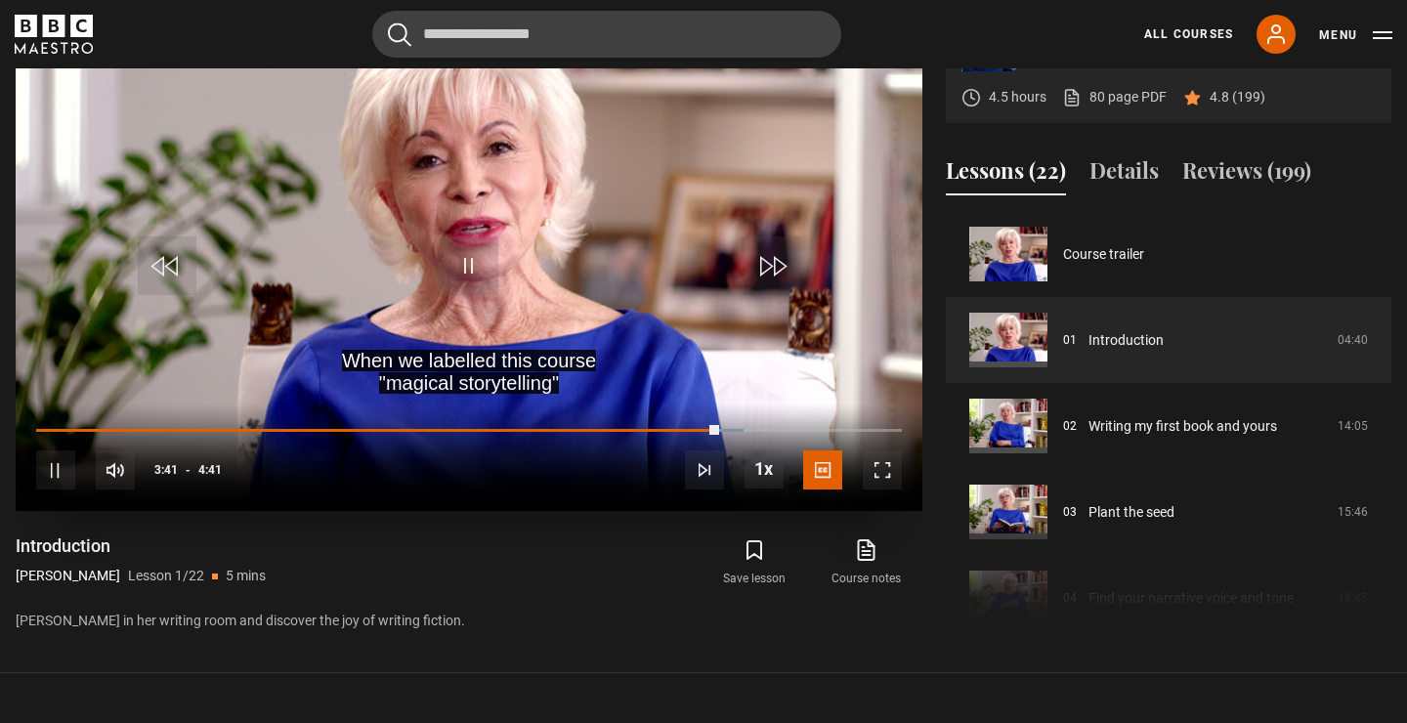
click at [881, 462] on span "Video Player" at bounding box center [882, 470] width 39 height 39
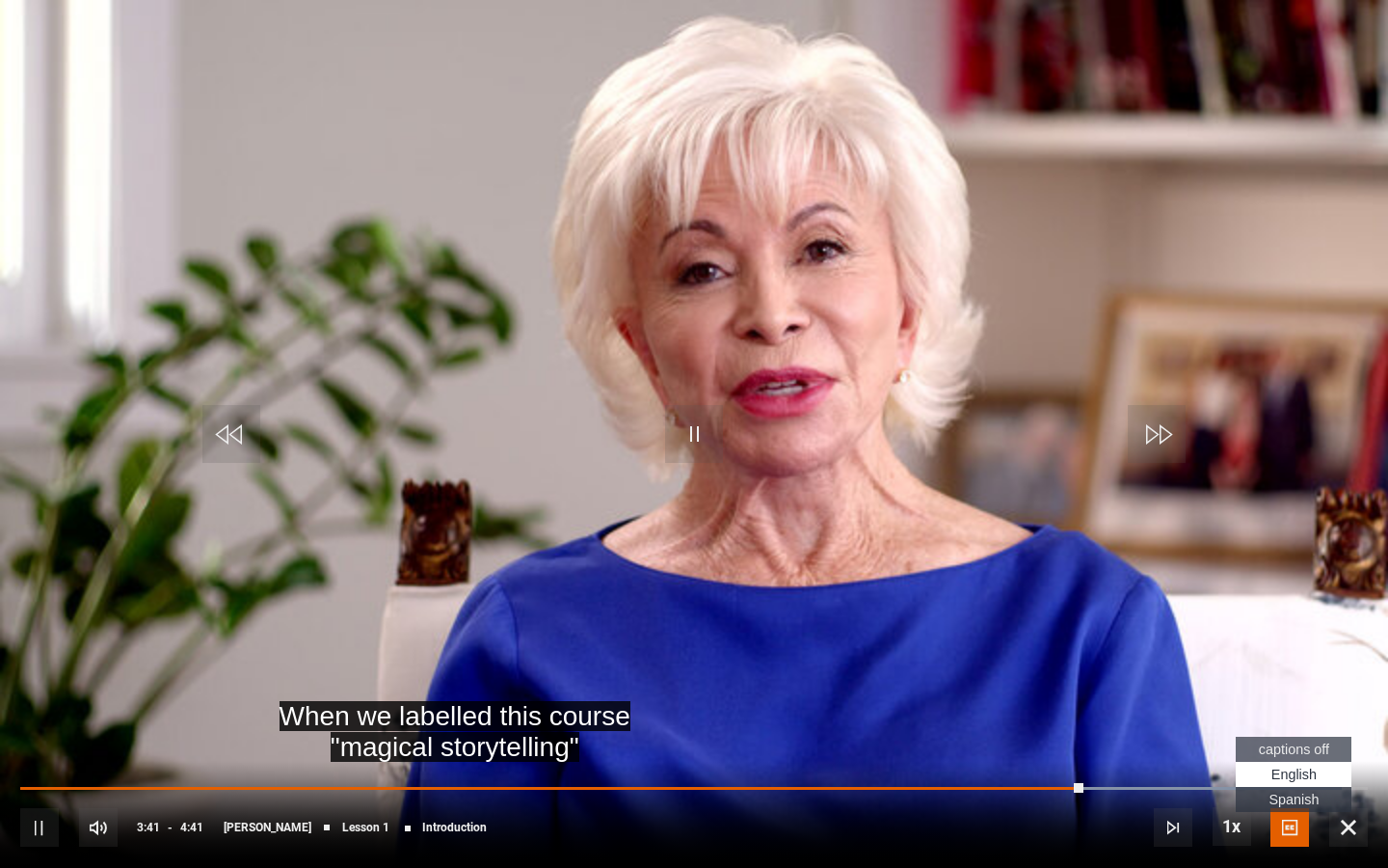
click at [1300, 712] on span "English Captions" at bounding box center [1294, 774] width 45 height 16
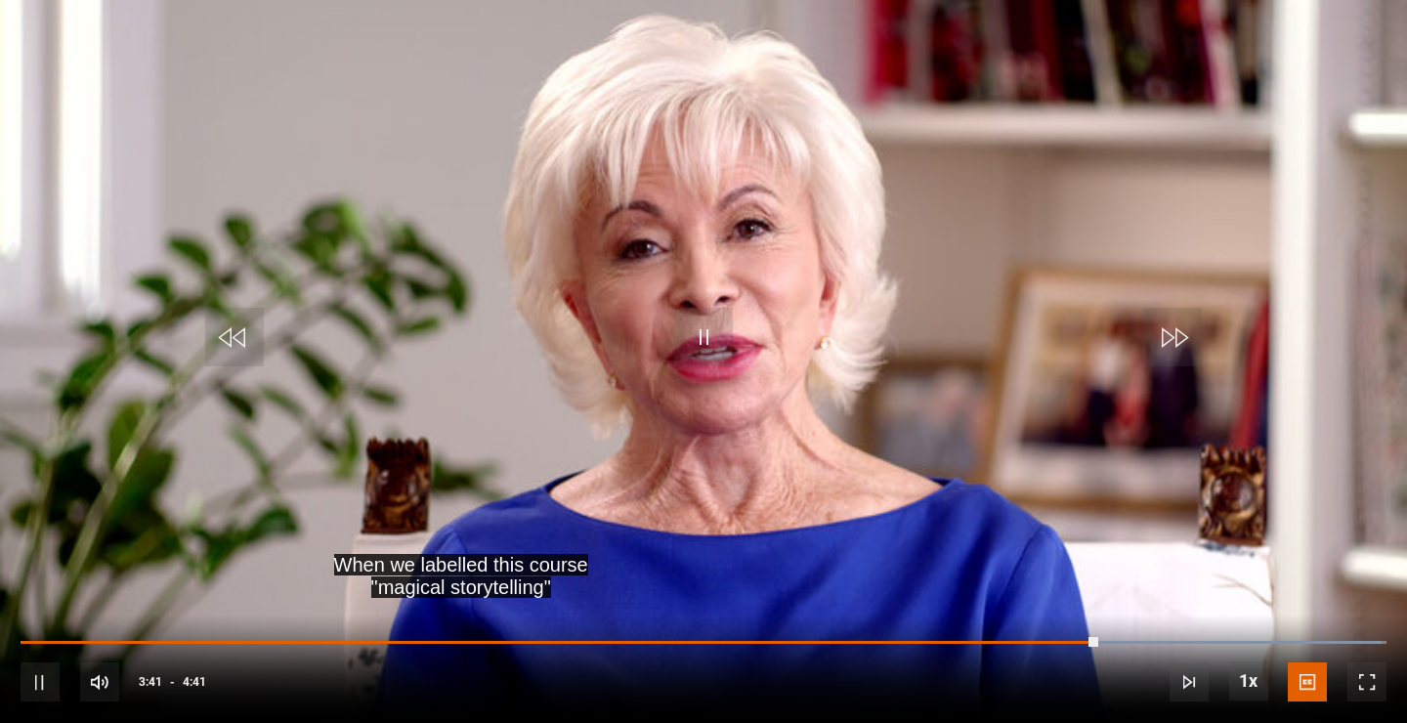
scroll to position [1025, 0]
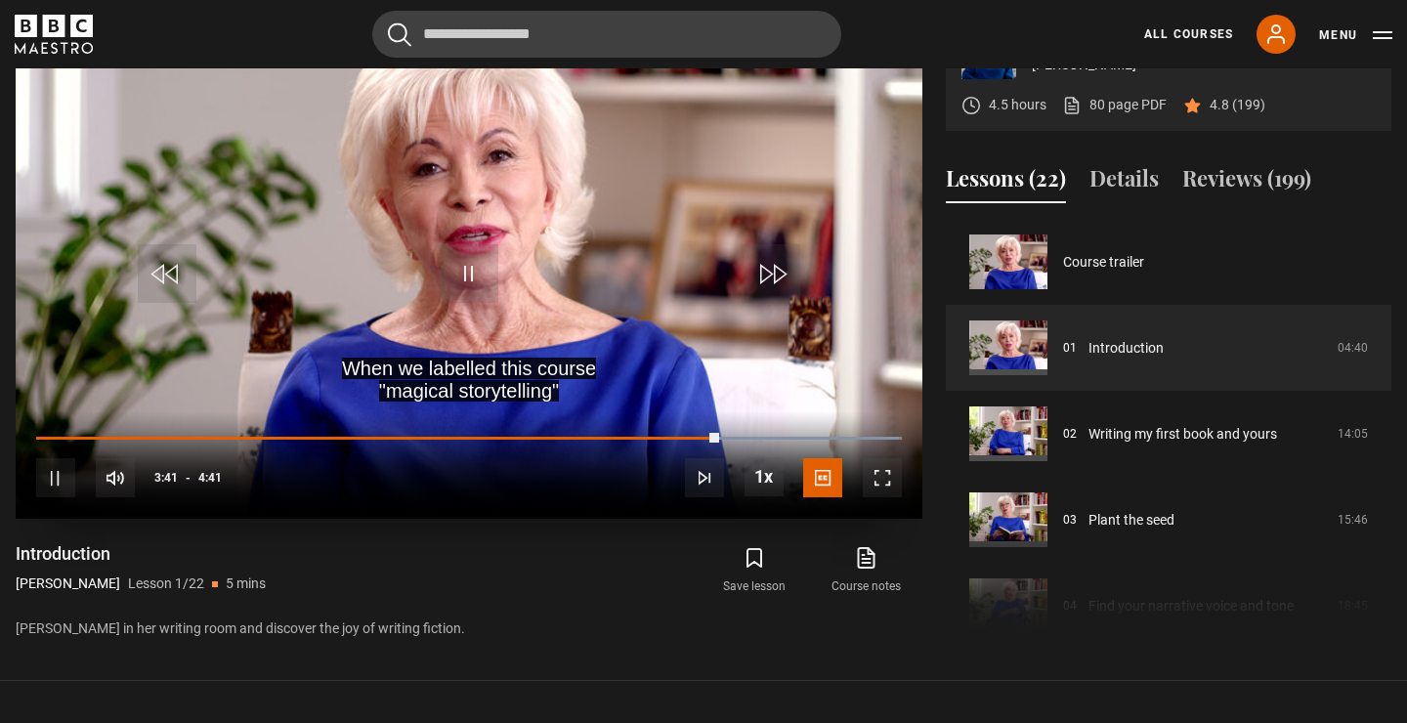
click at [769, 432] on div "10s Skip Back 10 seconds Pause 10s Skip Forward 10 seconds Loaded : 99.62% 3:55…" at bounding box center [469, 465] width 907 height 108
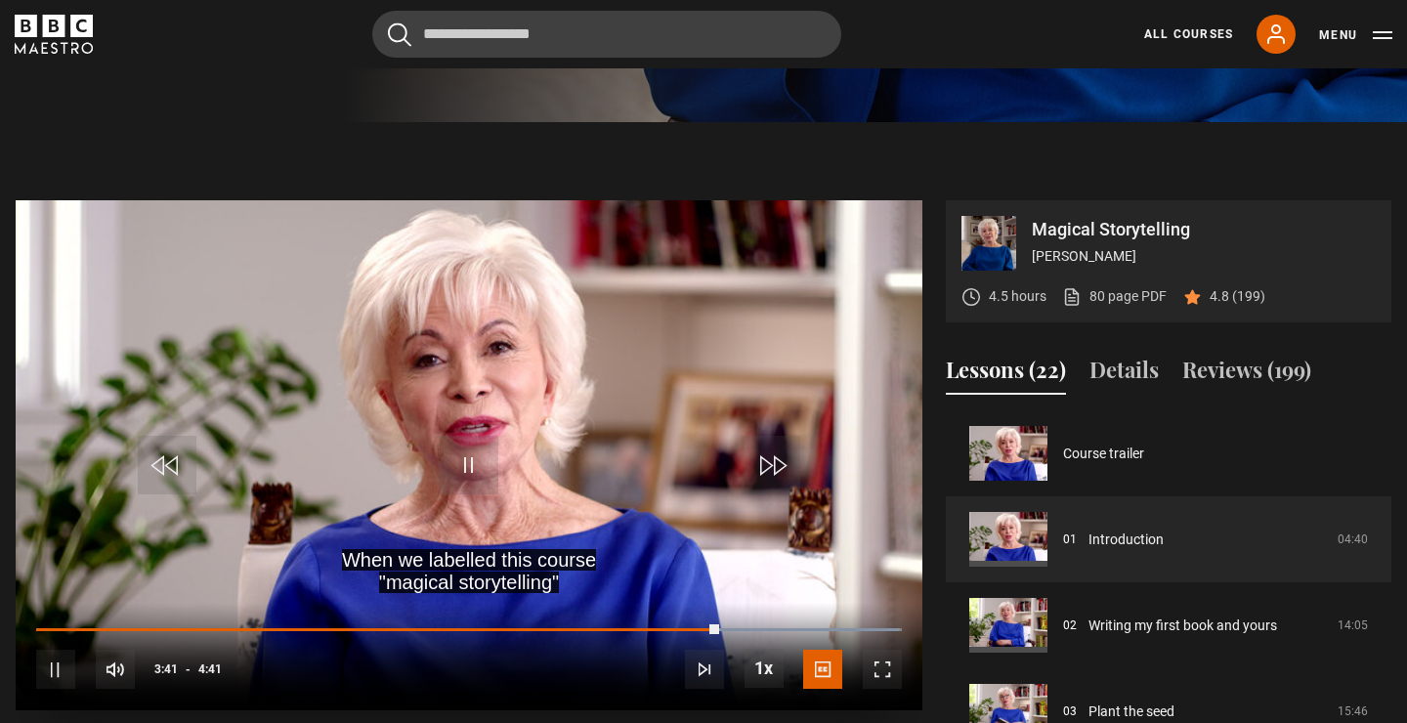
scroll to position [830, 0]
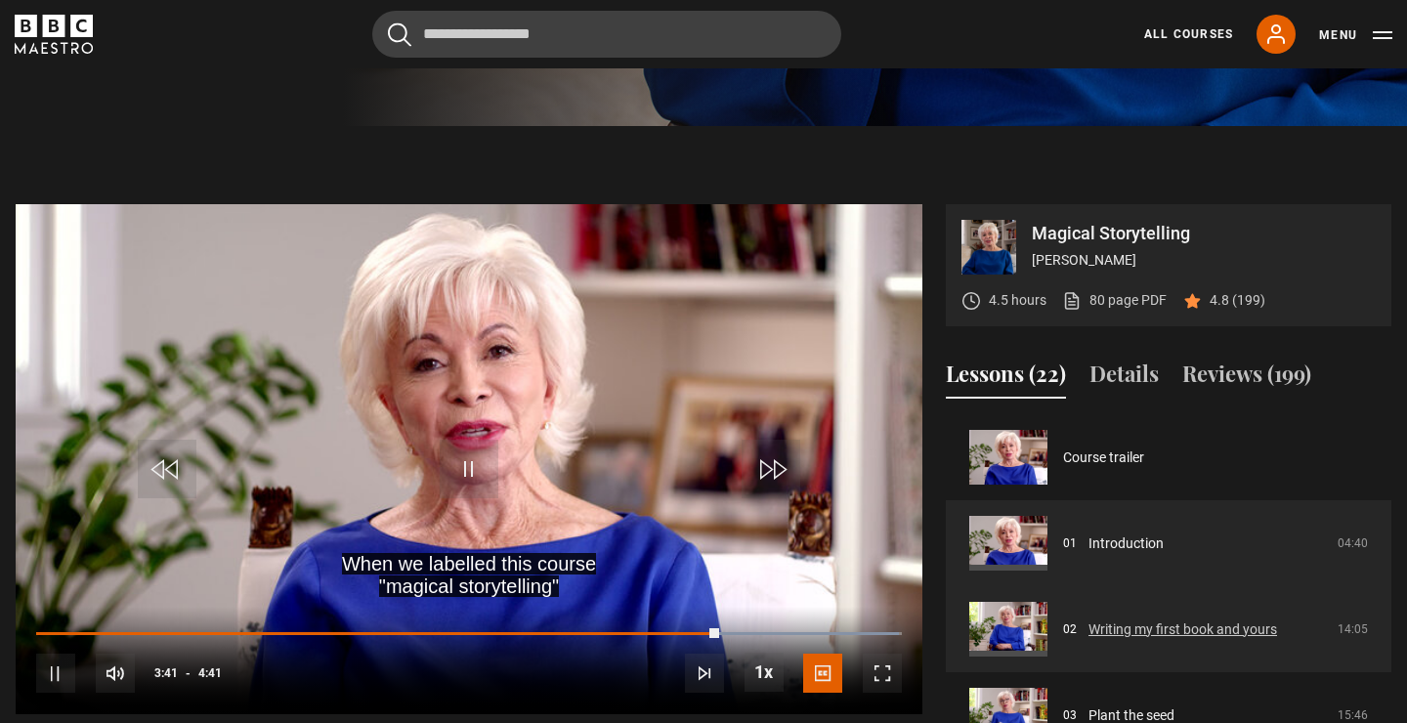
click at [1102, 620] on link "Writing my first book and yours" at bounding box center [1183, 630] width 189 height 21
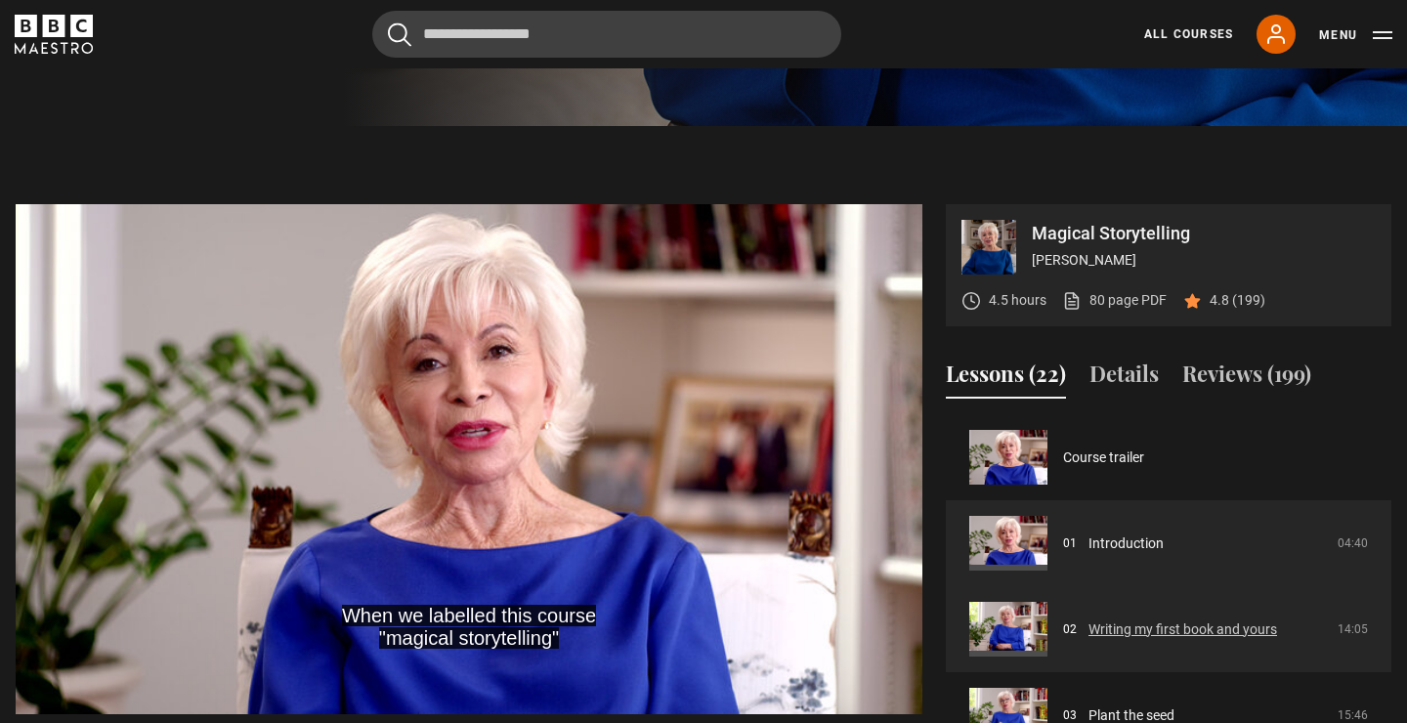
click at [1089, 620] on link "Writing my first book and yours" at bounding box center [1183, 630] width 189 height 21
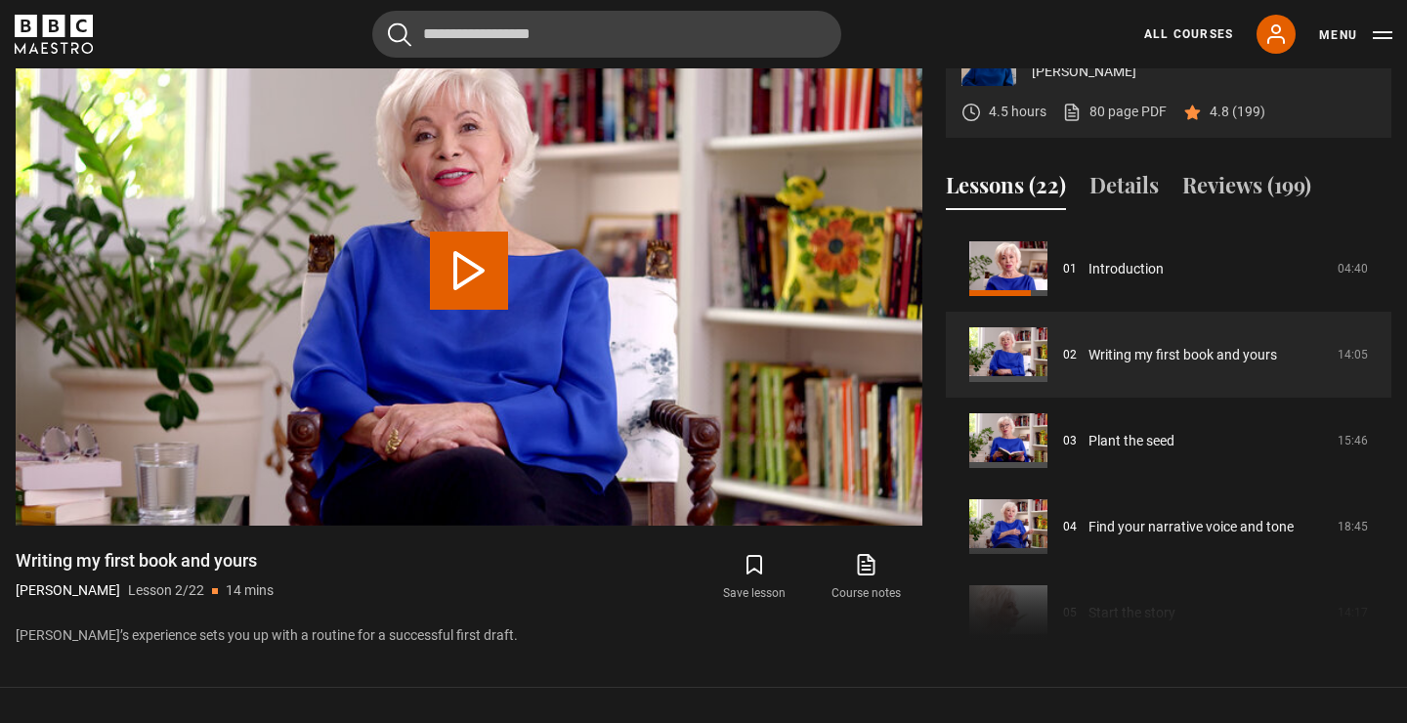
scroll to position [1021, 0]
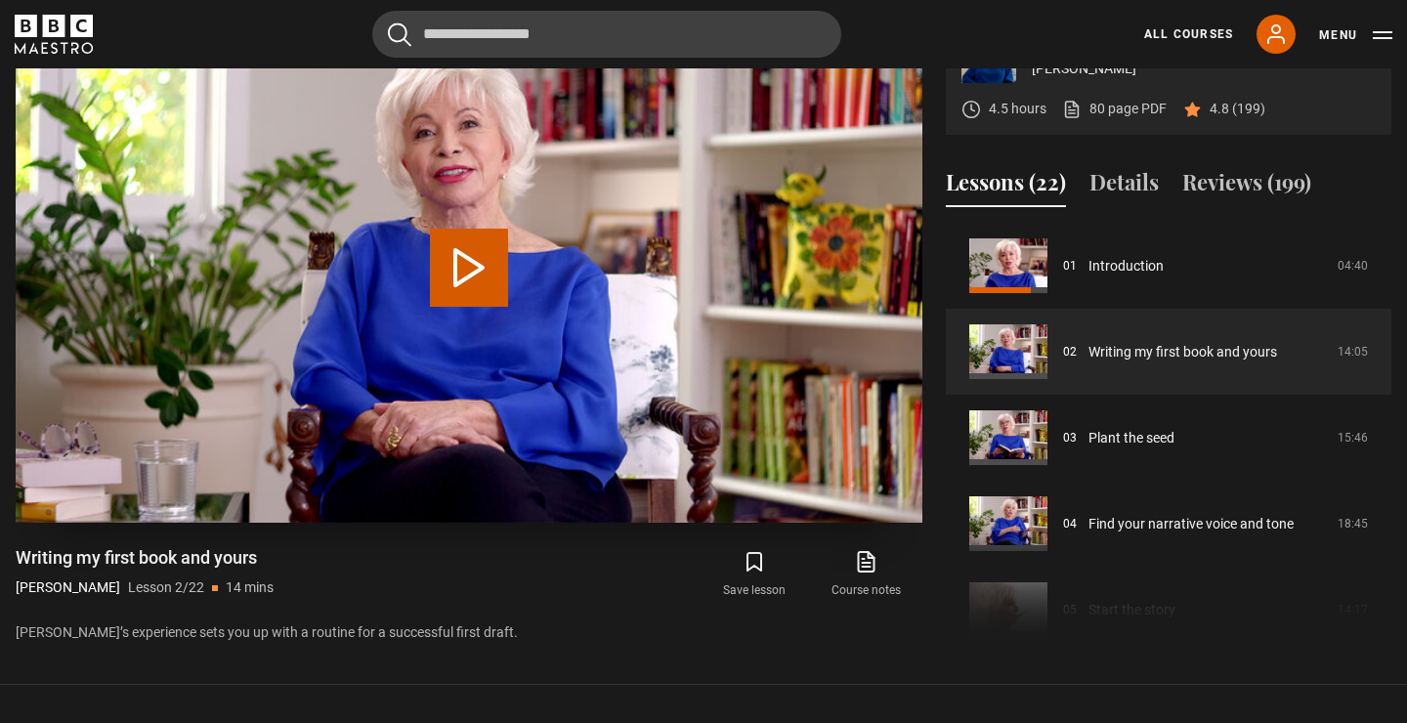
click at [475, 246] on button "Play Lesson Writing my first book and yours" at bounding box center [469, 268] width 78 height 78
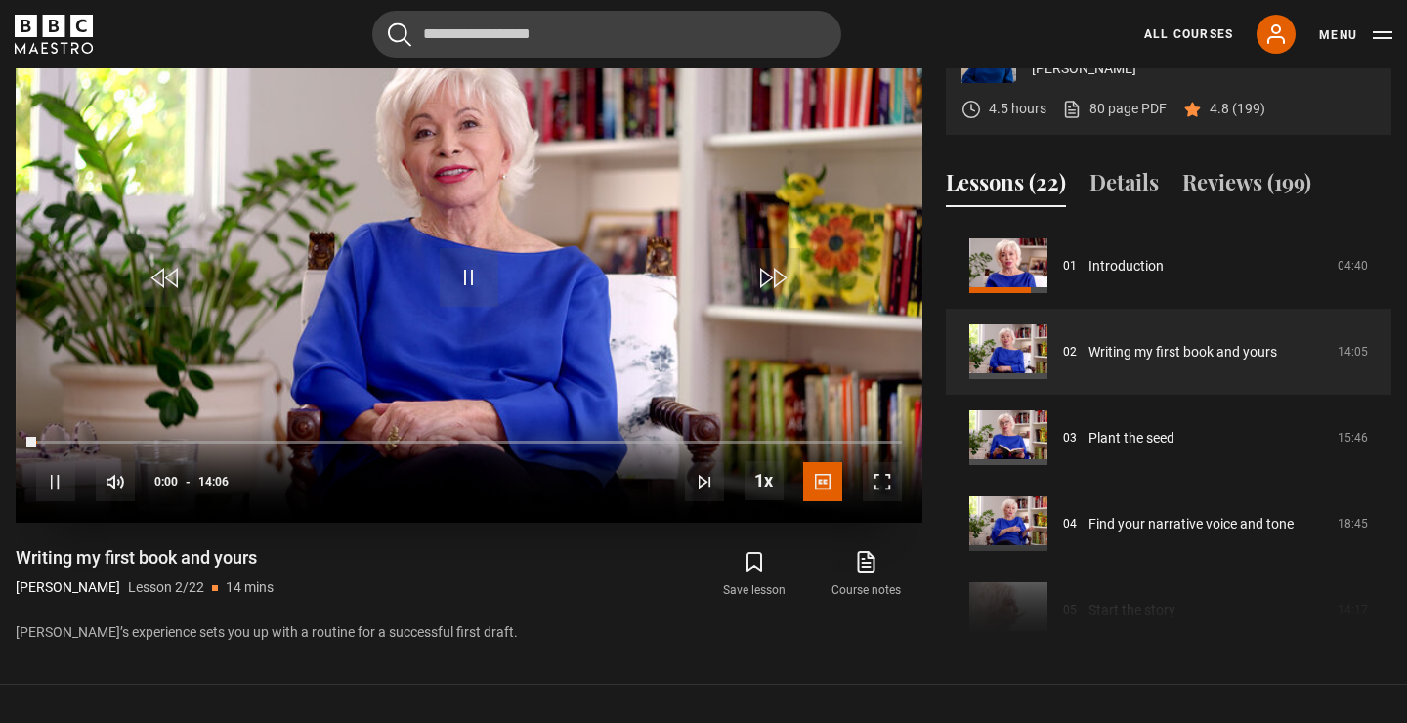
click at [878, 483] on span "Video Player" at bounding box center [882, 481] width 39 height 39
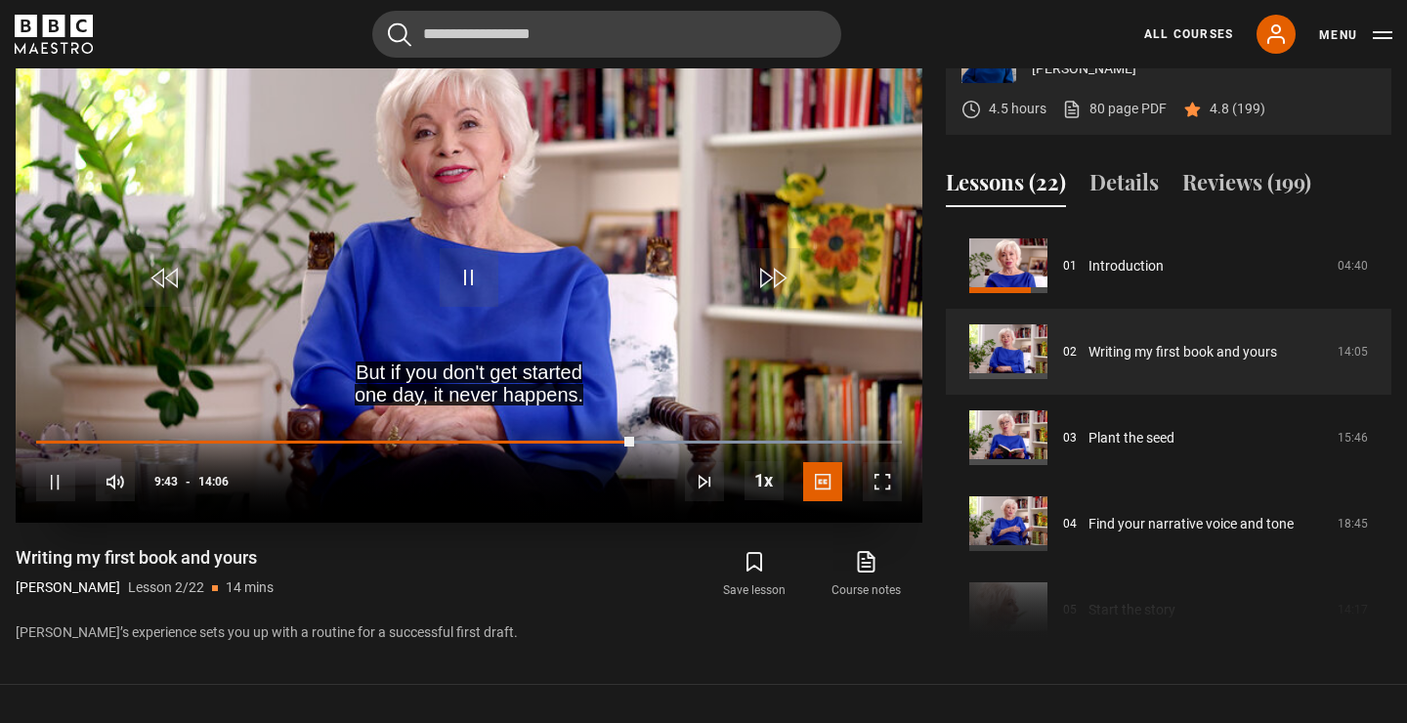
click at [566, 433] on div "10s Skip Back 10 seconds Pause 10s Skip Forward 10 seconds Loaded : 94.55% 08:3…" at bounding box center [469, 469] width 907 height 108
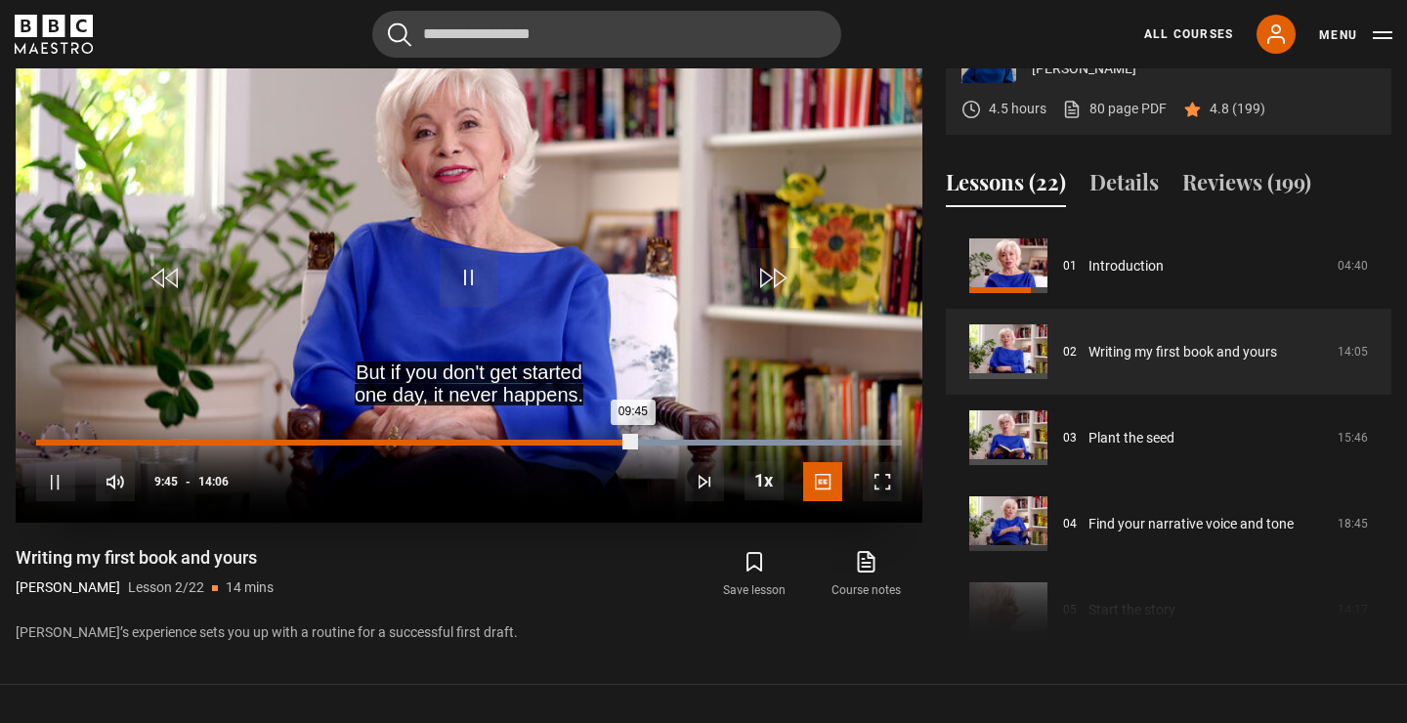
click at [558, 440] on div "08:29" at bounding box center [559, 443] width 3 height 6
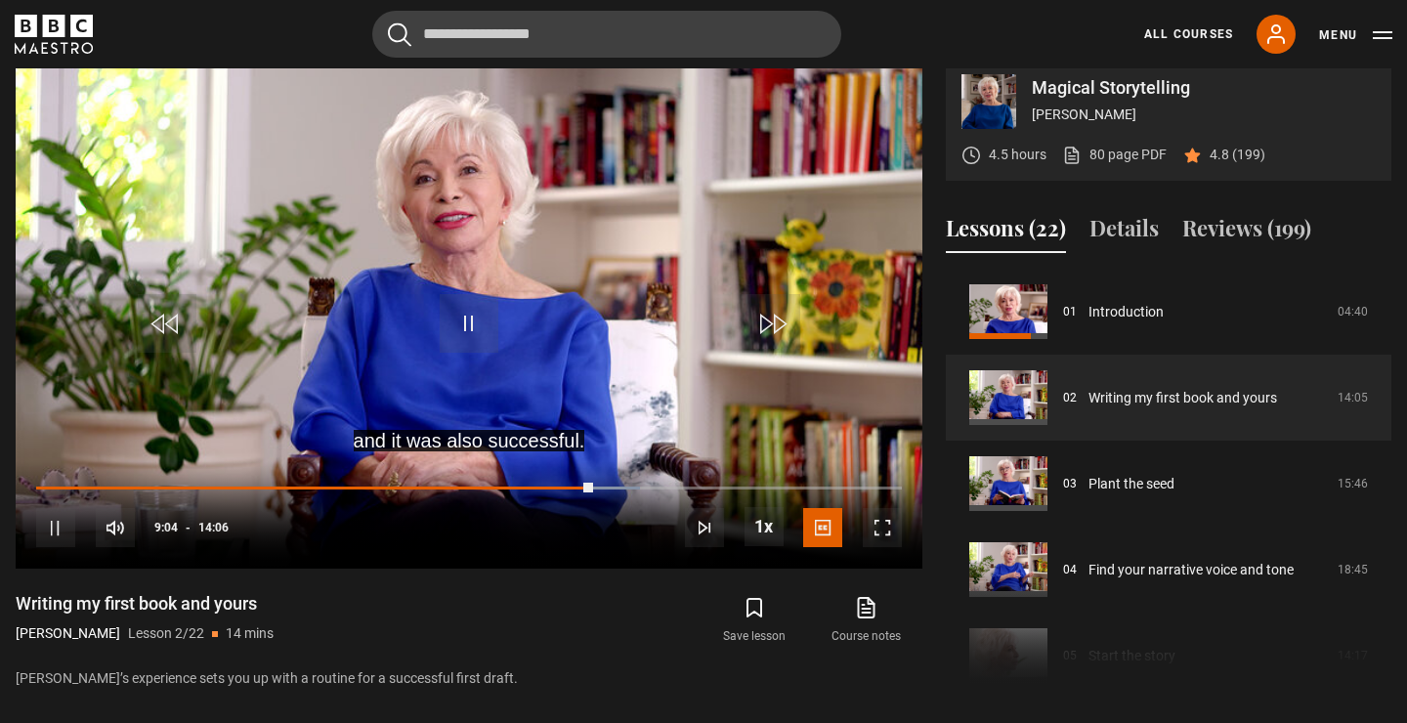
scroll to position [969, 0]
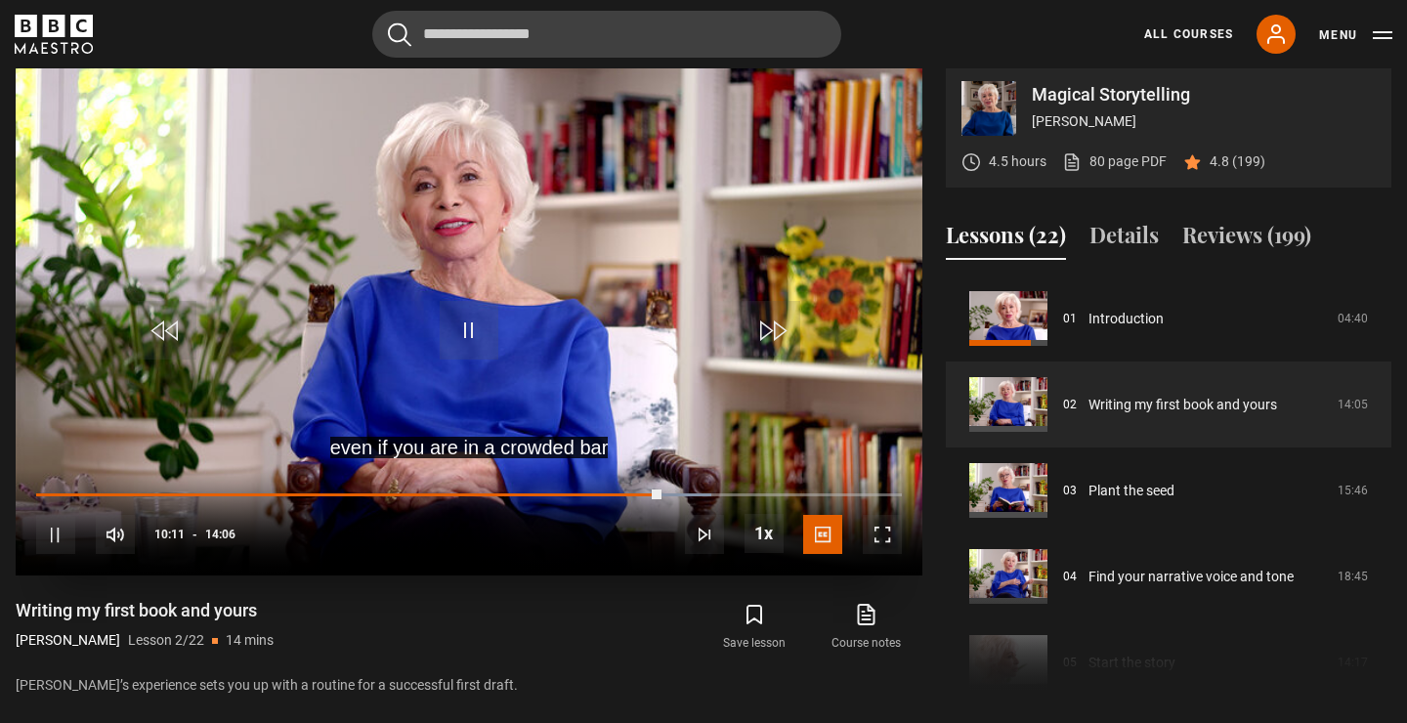
click at [465, 318] on span "Video Player" at bounding box center [469, 330] width 59 height 59
click at [895, 537] on span "Video Player" at bounding box center [882, 534] width 39 height 39
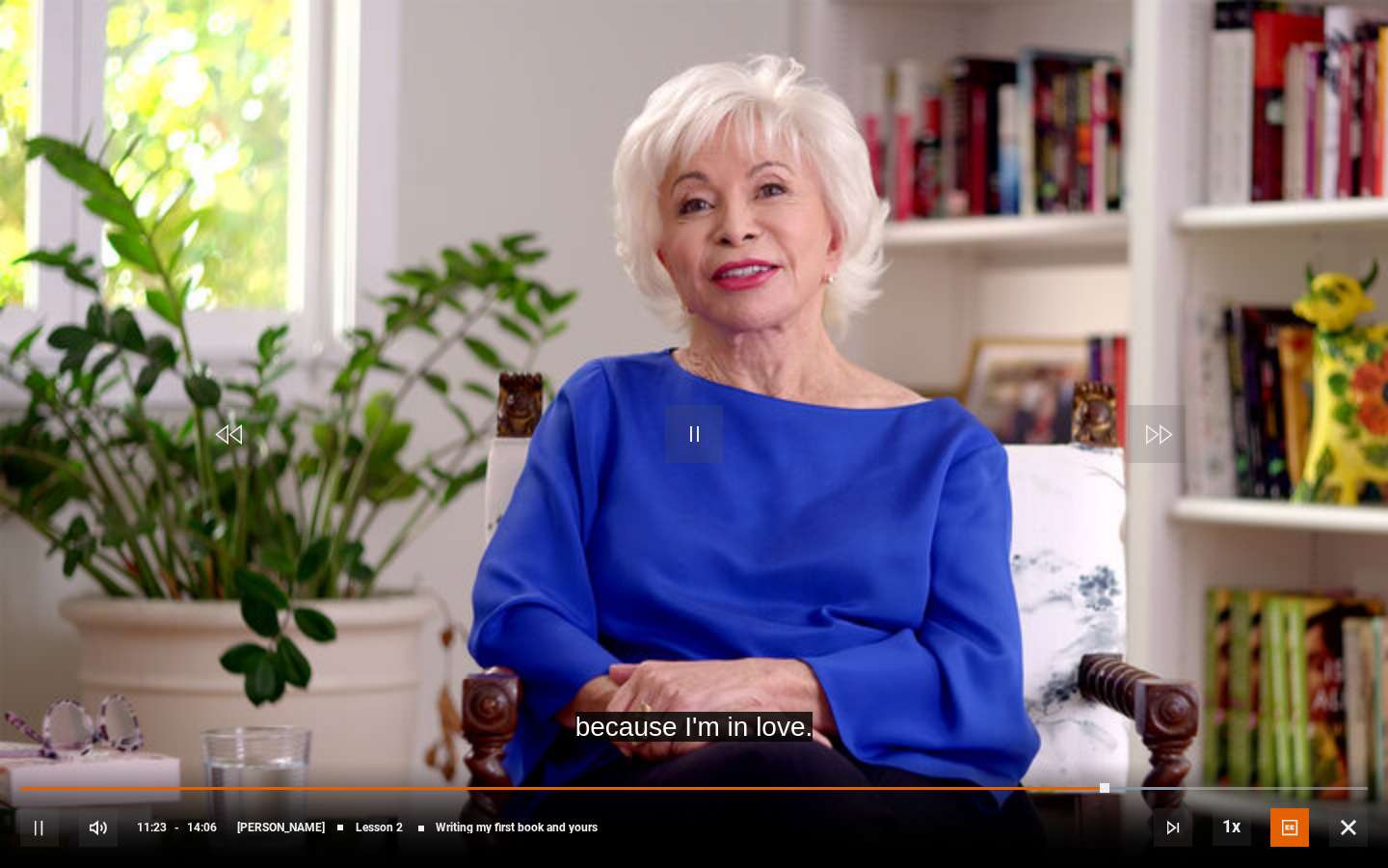
click at [883, 604] on video "Video Player" at bounding box center [694, 434] width 1388 height 868
click at [692, 415] on span "Video Player" at bounding box center [694, 433] width 58 height 58
click at [1128, 712] on div "10s Skip Back 10 seconds Pause 10s Skip Forward 10 seconds Loaded : 92.78% 11:3…" at bounding box center [694, 814] width 1388 height 107
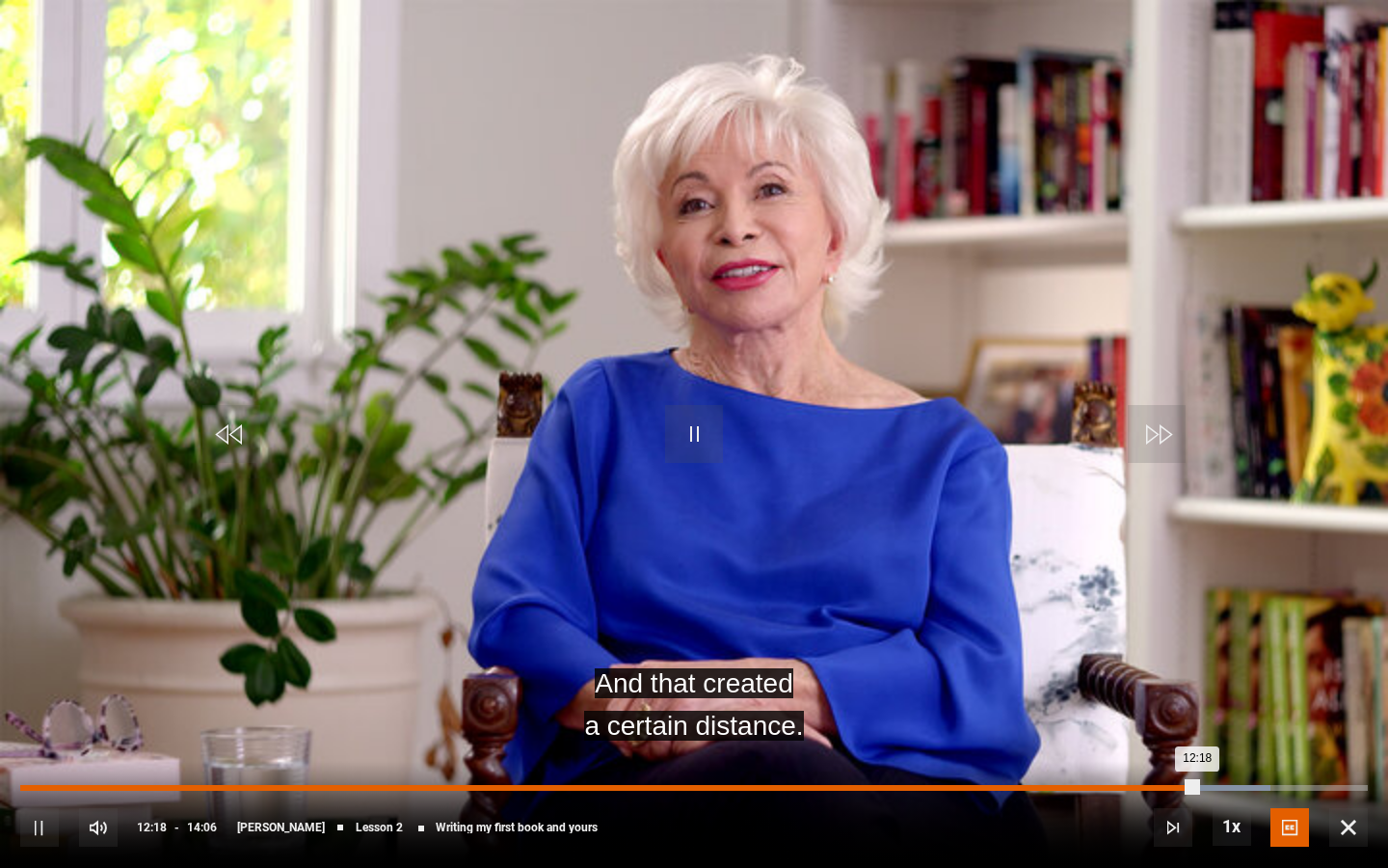
click at [1128, 712] on div "Loaded : 92.78% 11:34 12:18" at bounding box center [694, 788] width 1348 height 6
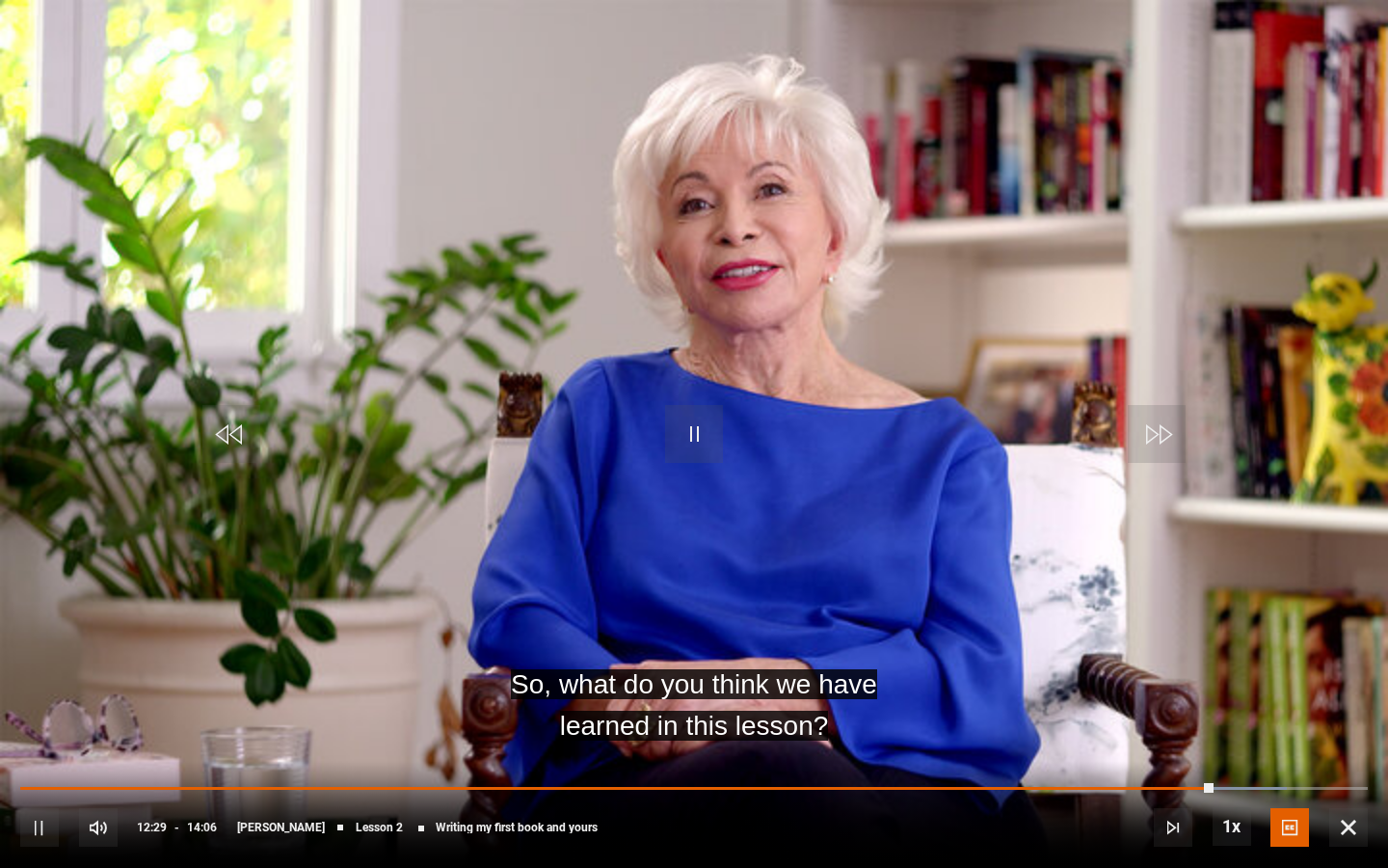
click at [69, 391] on video "Video Player" at bounding box center [694, 434] width 1388 height 868
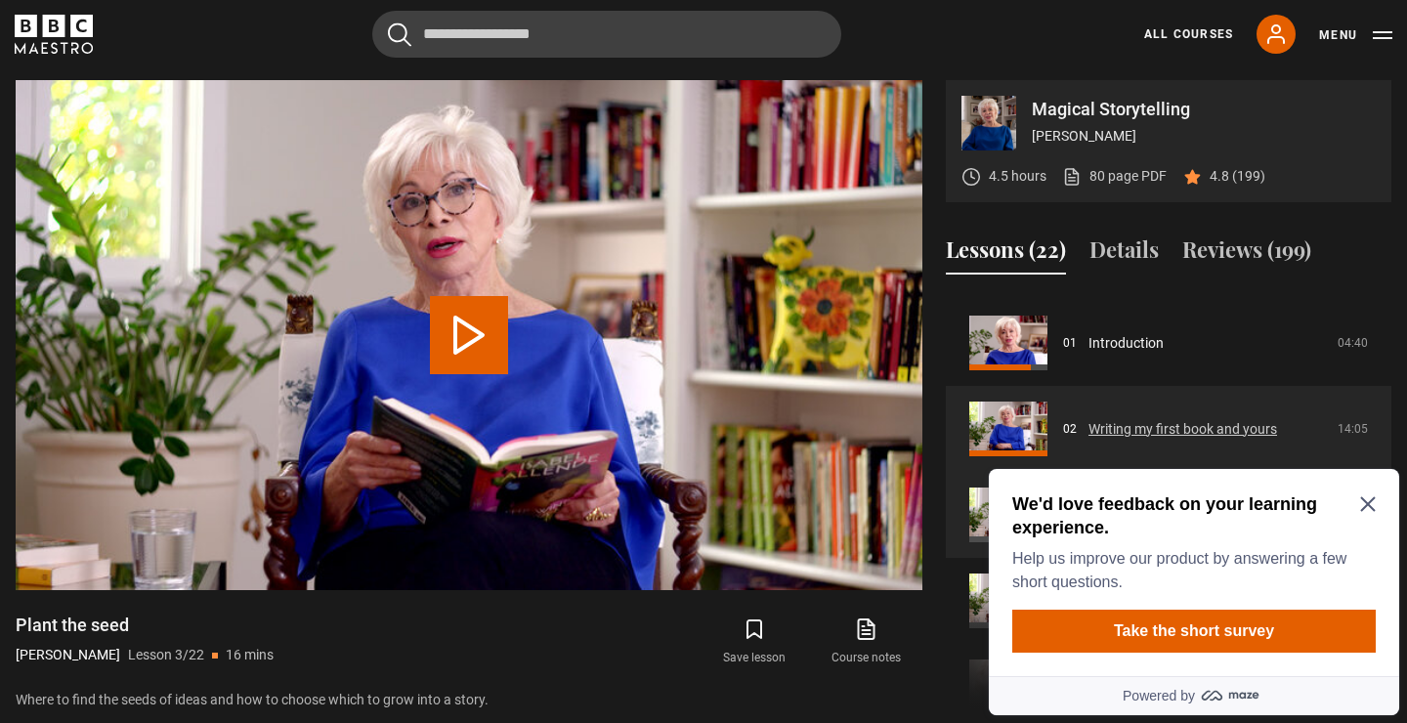
scroll to position [77, 0]
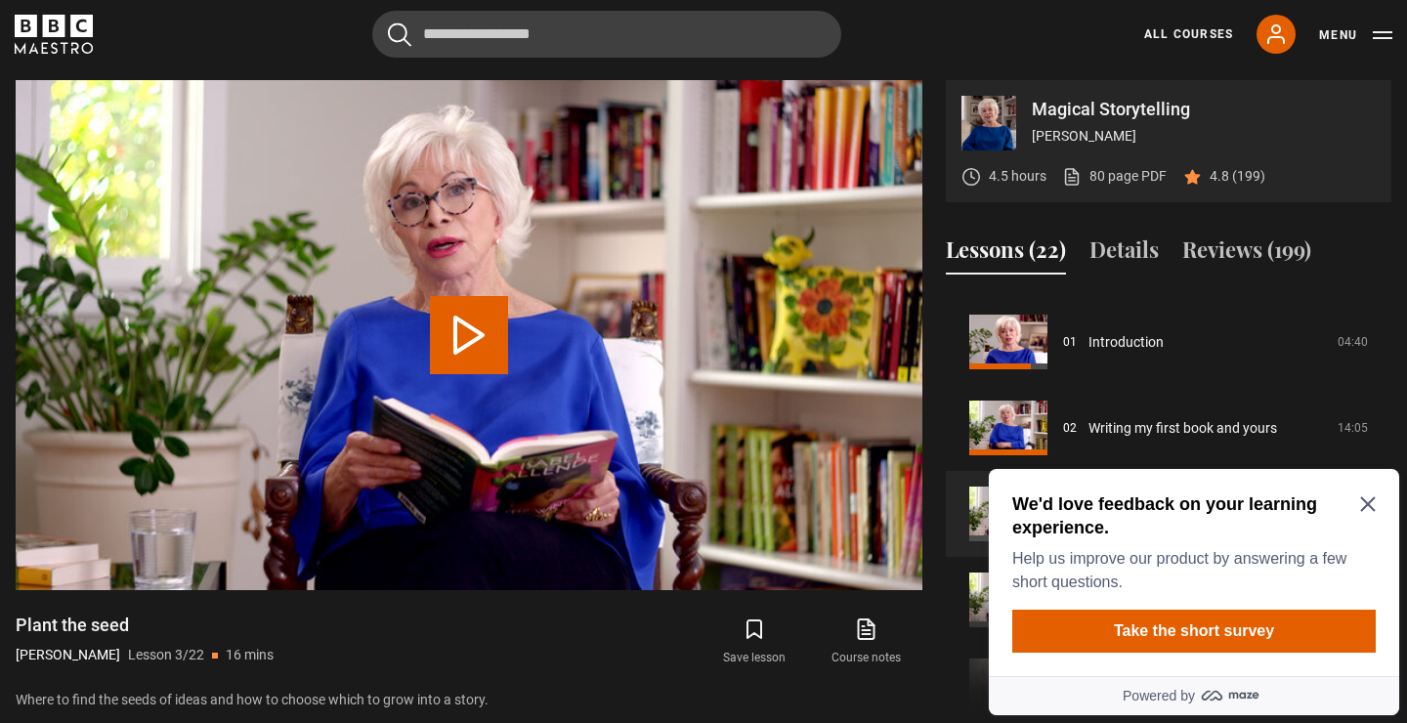
click at [1372, 501] on icon "Close Maze Prompt" at bounding box center [1368, 504] width 15 height 15
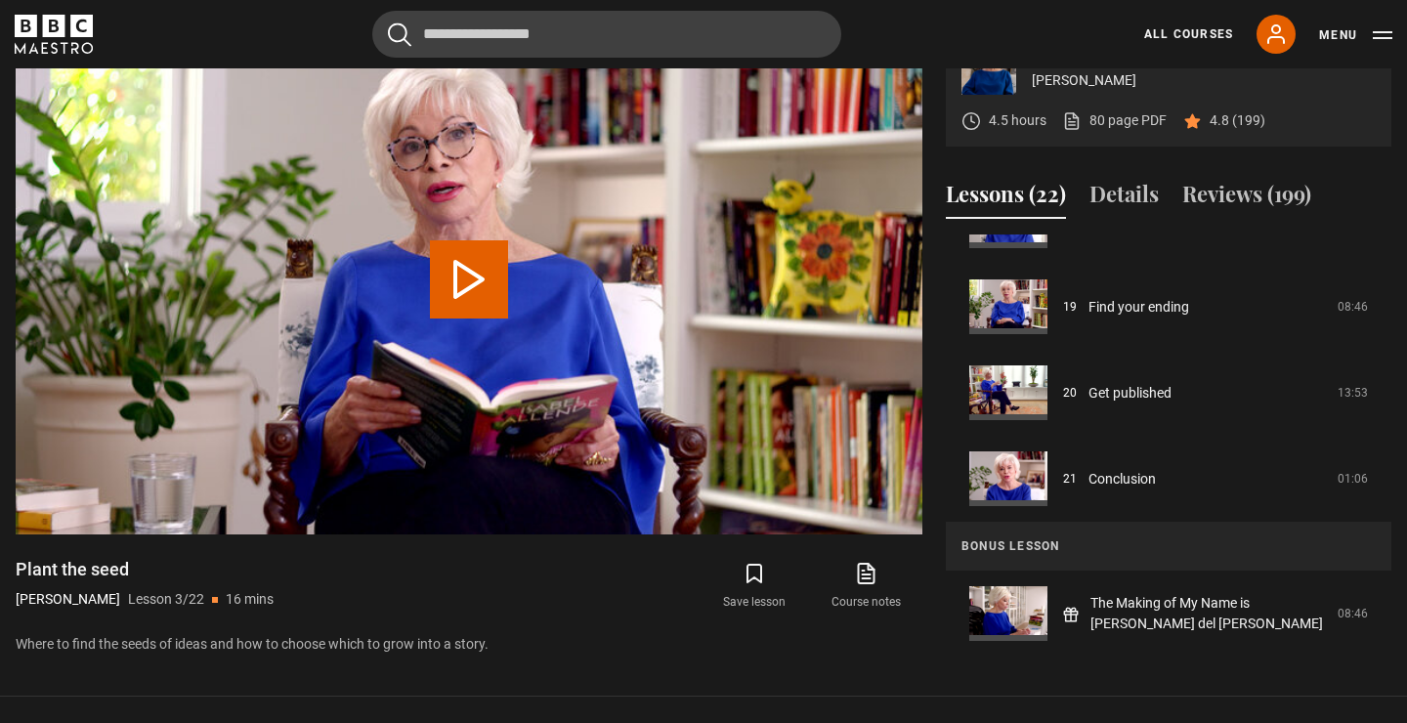
scroll to position [1010, 0]
